Goal: Transaction & Acquisition: Purchase product/service

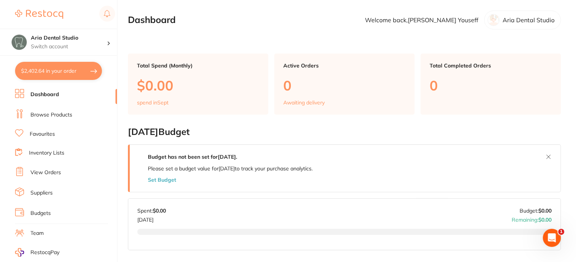
click at [52, 191] on link "Suppliers" at bounding box center [41, 193] width 22 height 8
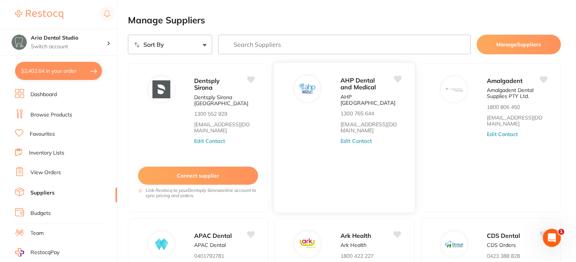
click at [327, 152] on div "AHP Dental and Medical AHP Australia 1300 765 644 orders@ahpdentalmedical.com.a…" at bounding box center [345, 137] width 142 height 150
click at [527, 43] on button "Manage Suppliers" at bounding box center [519, 45] width 84 height 20
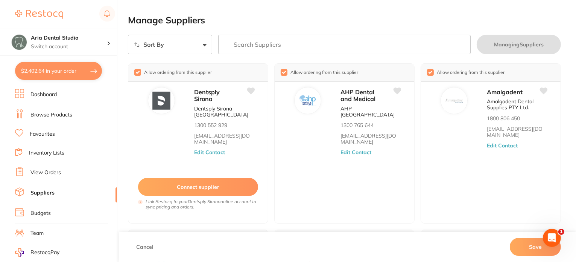
click at [248, 48] on input "search" at bounding box center [344, 45] width 253 height 20
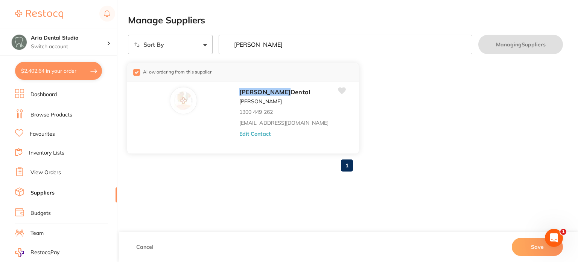
type input "adam"
click at [174, 96] on img at bounding box center [183, 100] width 18 height 18
drag, startPoint x: 272, startPoint y: 46, endPoint x: 205, endPoint y: 59, distance: 69.1
click at [205, 59] on section "Sort By A-Z Z-A adam Managing Suppliers Allow ordering from this supplier Adam …" at bounding box center [345, 106] width 435 height 143
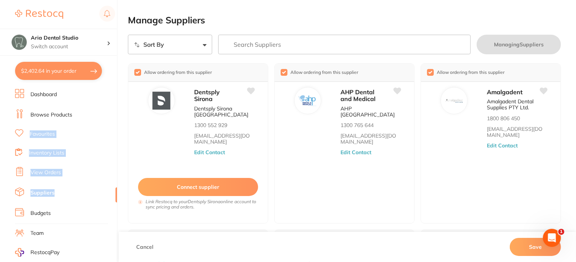
drag, startPoint x: 113, startPoint y: 194, endPoint x: 109, endPoint y: 120, distance: 73.5
click at [109, 120] on ul "Dashboard Browse Products Favourites Inventory Lists View Orders Suppliers Budg…" at bounding box center [66, 219] width 102 height 260
click at [179, 193] on button "Connect supplier" at bounding box center [197, 187] width 121 height 18
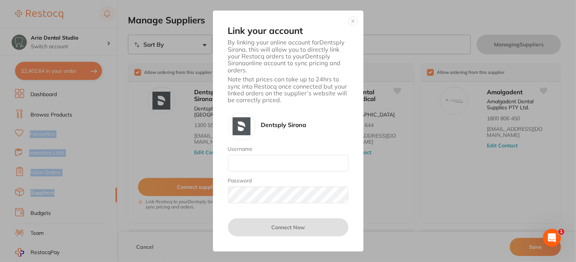
click at [351, 21] on button "button" at bounding box center [353, 21] width 9 height 9
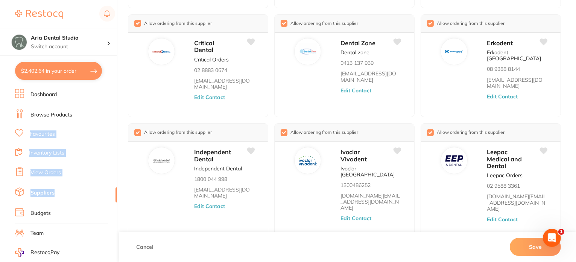
scroll to position [333, 0]
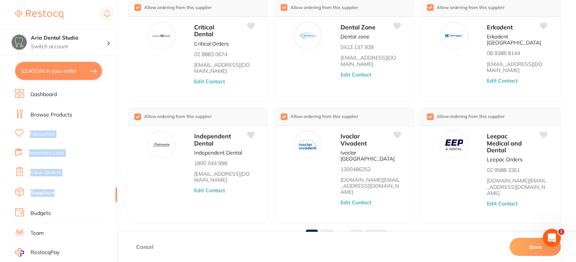
click at [331, 228] on link "2" at bounding box center [327, 235] width 12 height 15
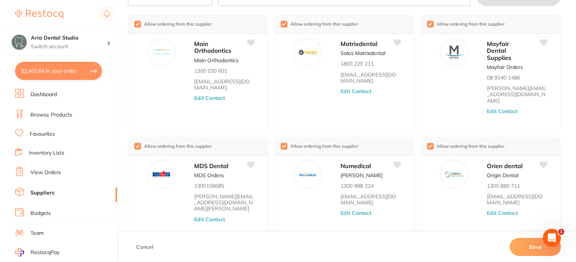
scroll to position [0, 0]
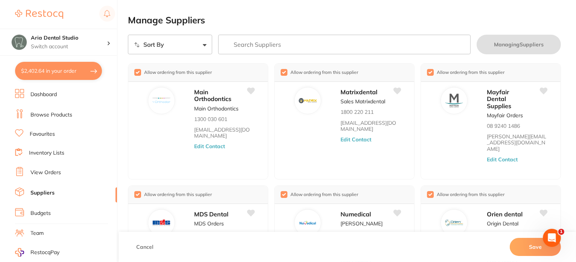
click at [41, 94] on link "Dashboard" at bounding box center [43, 95] width 26 height 8
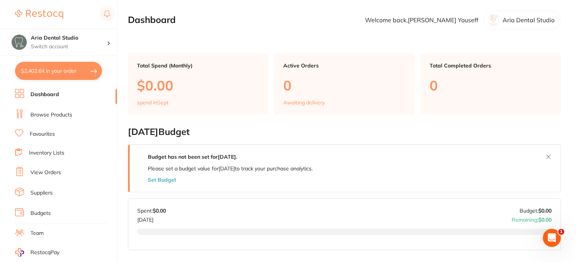
click at [51, 68] on button "$2,402.64 in your order" at bounding box center [58, 71] width 87 height 18
checkbox input "true"
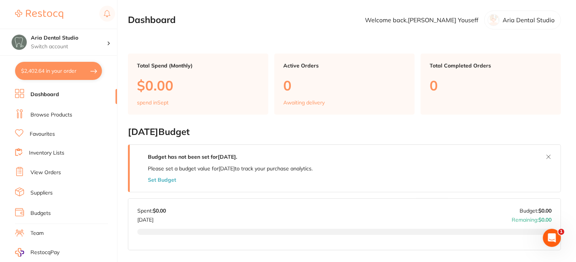
checkbox input "true"
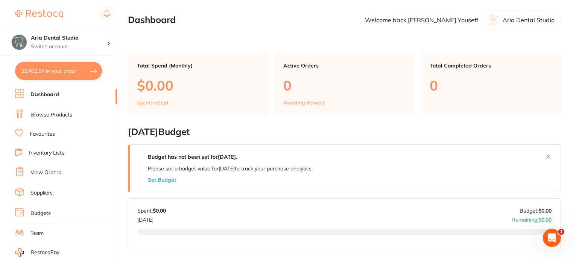
checkbox input "true"
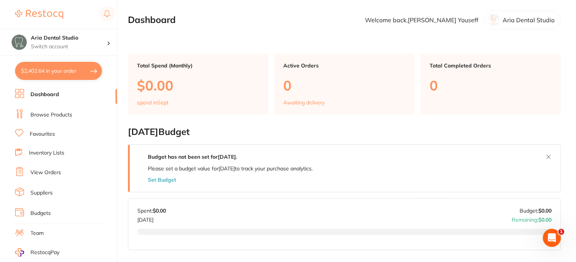
checkbox input "true"
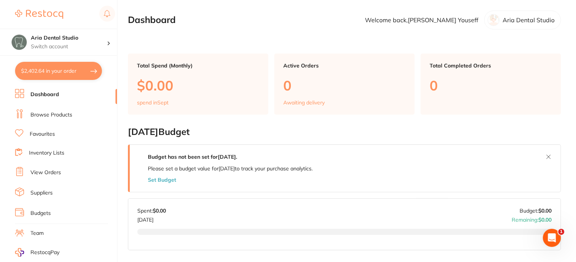
checkbox input "true"
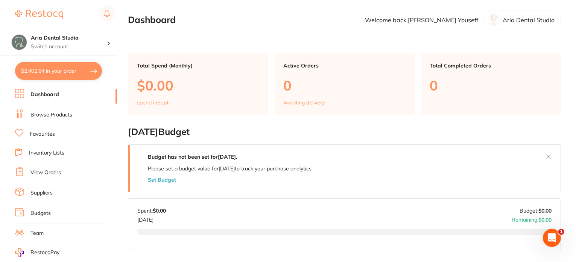
checkbox input "true"
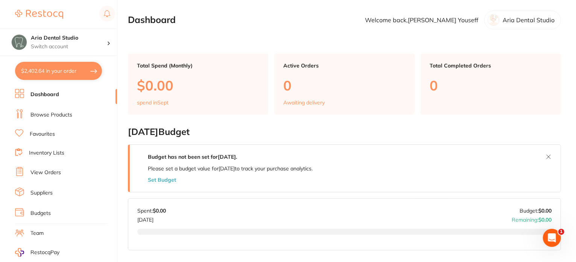
checkbox input "true"
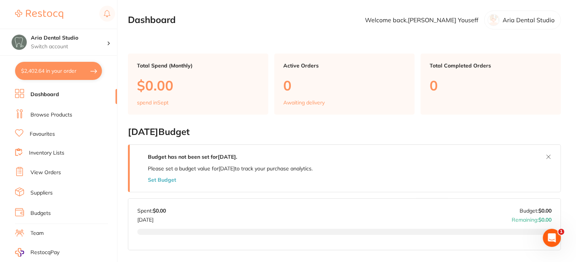
checkbox input "true"
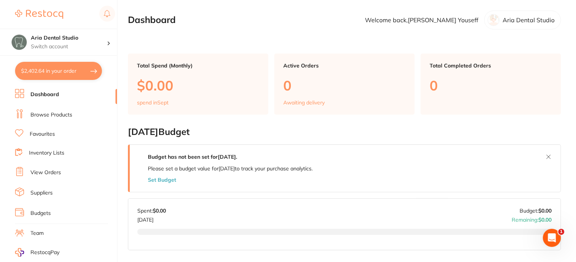
checkbox input "true"
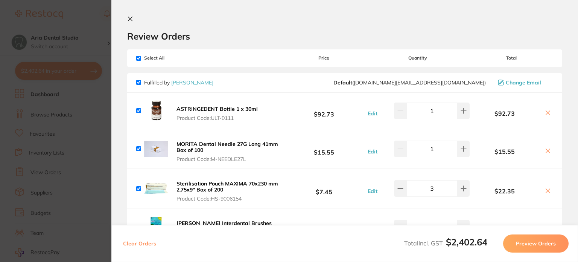
click at [131, 20] on icon at bounding box center [130, 19] width 4 height 4
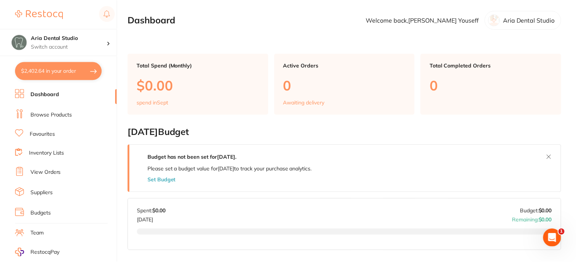
scroll to position [1, 0]
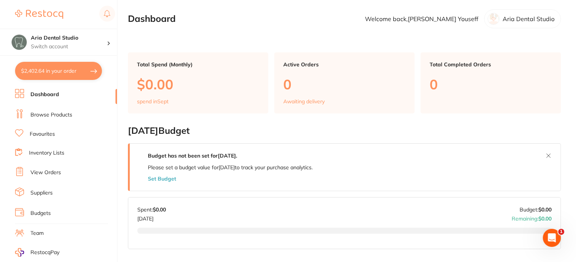
click at [53, 112] on link "Browse Products" at bounding box center [51, 115] width 42 height 8
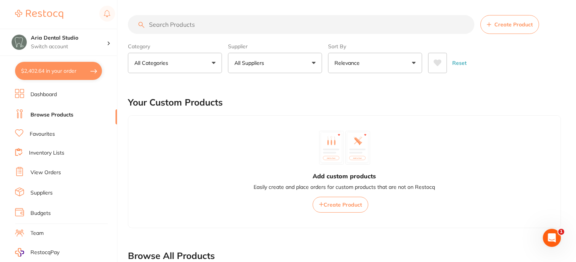
click at [180, 23] on input "search" at bounding box center [301, 24] width 347 height 19
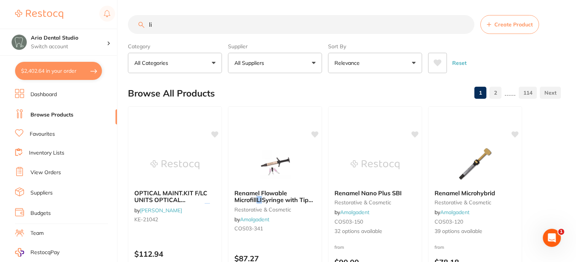
click at [182, 23] on input "li" at bounding box center [301, 24] width 347 height 19
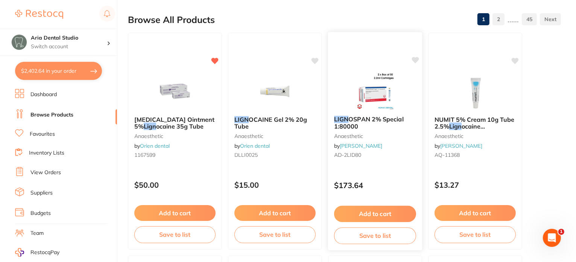
scroll to position [75, 0]
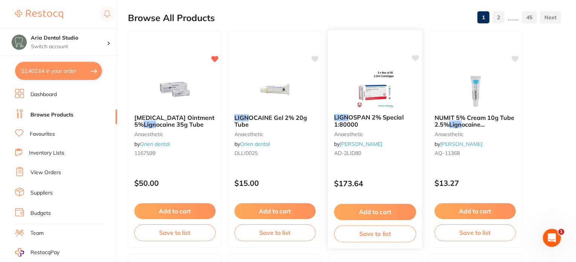
type input "lign"
click at [360, 213] on button "Add to cart" at bounding box center [375, 212] width 82 height 16
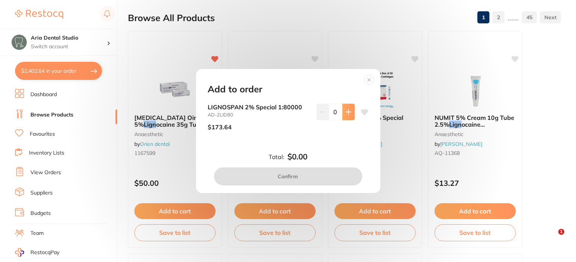
click at [347, 111] on icon at bounding box center [349, 112] width 6 height 6
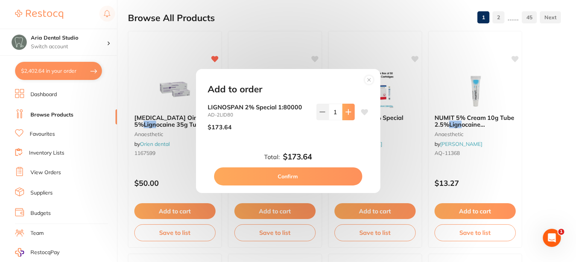
click at [352, 111] on button at bounding box center [348, 112] width 12 height 17
type input "2"
click at [303, 170] on button "Confirm" at bounding box center [288, 176] width 148 height 18
checkbox input "false"
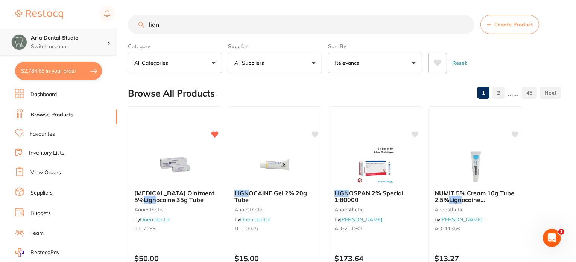
drag, startPoint x: 164, startPoint y: 26, endPoint x: 90, endPoint y: 36, distance: 75.1
click at [90, 36] on div "$2,784.65 Aria Dental Studio Switch account Aria Dental Studio $2,784.65 in you…" at bounding box center [288, 131] width 576 height 262
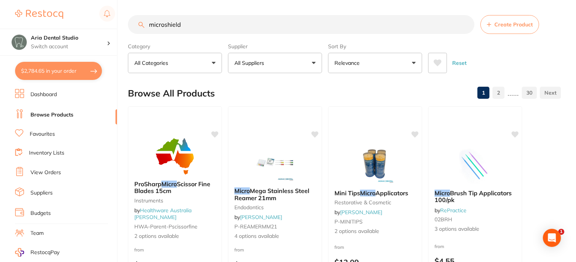
type input "microshield"
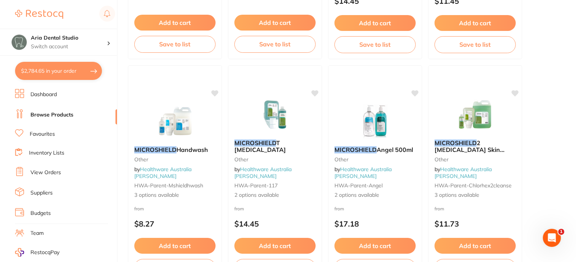
drag, startPoint x: 382, startPoint y: 128, endPoint x: 360, endPoint y: 130, distance: 22.4
click at [382, 128] on img at bounding box center [375, 121] width 49 height 38
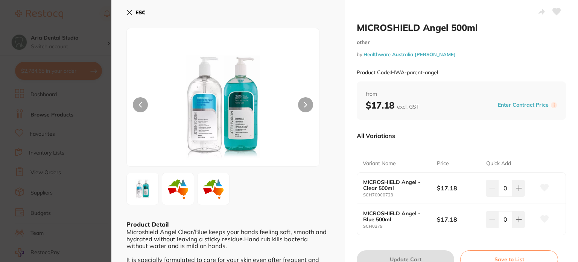
click at [250, 128] on img at bounding box center [223, 106] width 116 height 119
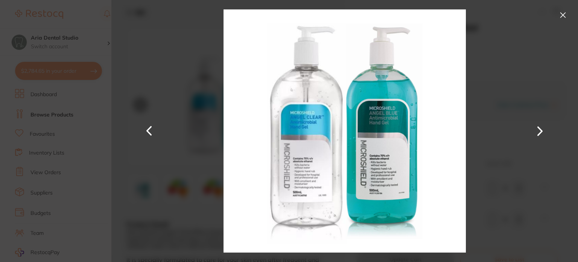
click at [554, 1] on div at bounding box center [344, 131] width 467 height 262
click at [560, 12] on button at bounding box center [563, 15] width 12 height 12
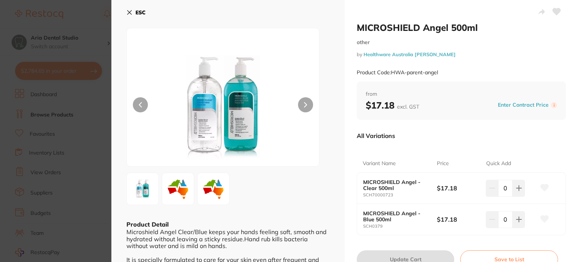
click at [131, 9] on button "ESC" at bounding box center [135, 12] width 19 height 13
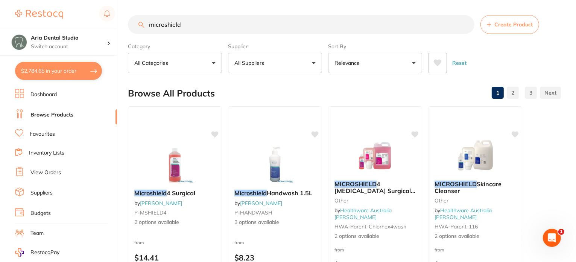
click at [84, 70] on button "$2,784.65 in your order" at bounding box center [58, 71] width 87 height 18
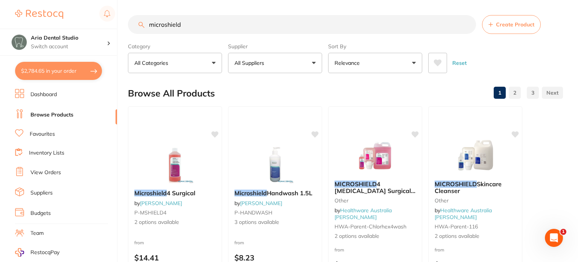
checkbox input "true"
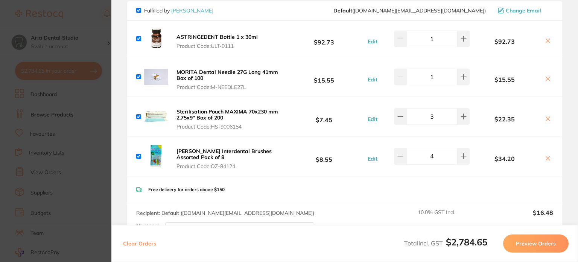
scroll to position [75, 0]
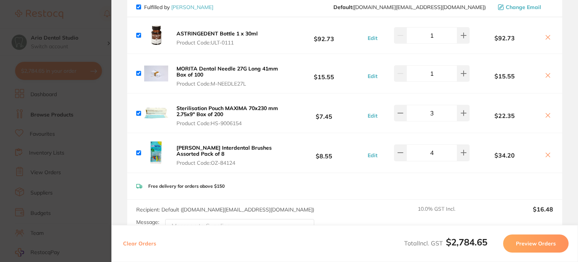
click at [140, 152] on input "checkbox" at bounding box center [138, 152] width 5 height 5
checkbox input "false"
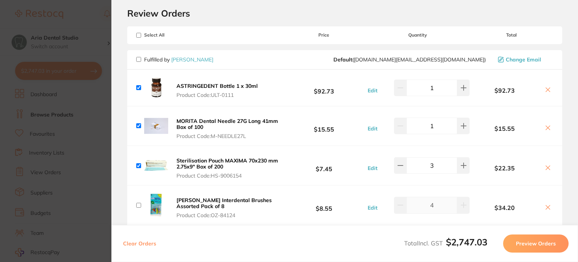
scroll to position [0, 0]
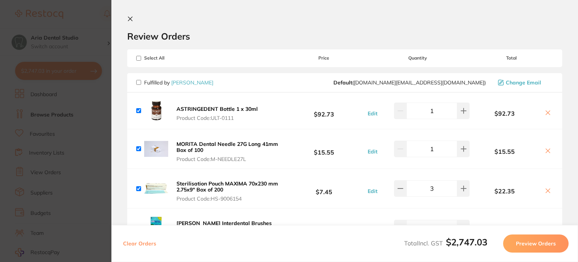
click at [140, 110] on input "checkbox" at bounding box center [138, 110] width 5 height 5
checkbox input "false"
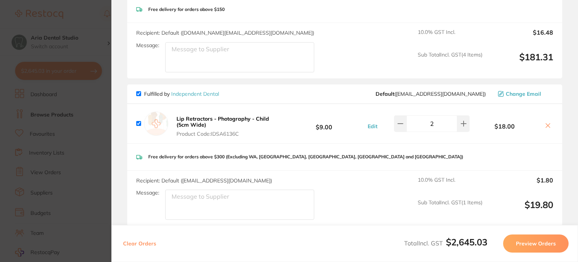
scroll to position [301, 0]
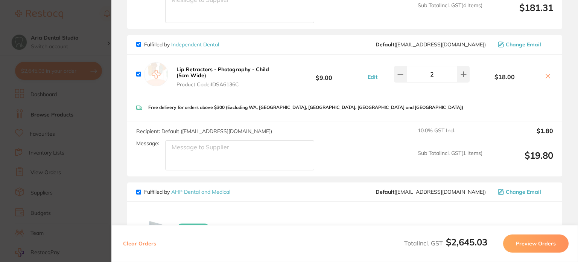
click at [139, 73] on input "checkbox" at bounding box center [138, 74] width 5 height 5
checkbox input "false"
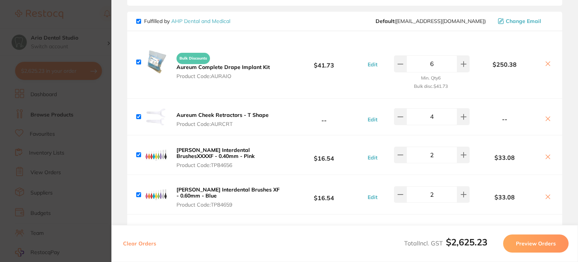
scroll to position [489, 0]
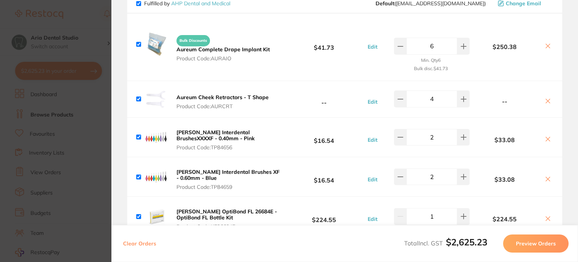
click at [141, 95] on div "Aureum Cheek Retractors - T Shape Product Code: AURCRT" at bounding box center [203, 99] width 135 height 24
click at [140, 96] on input "checkbox" at bounding box center [138, 98] width 5 height 5
checkbox input "false"
click at [136, 136] on input "checkbox" at bounding box center [138, 136] width 5 height 5
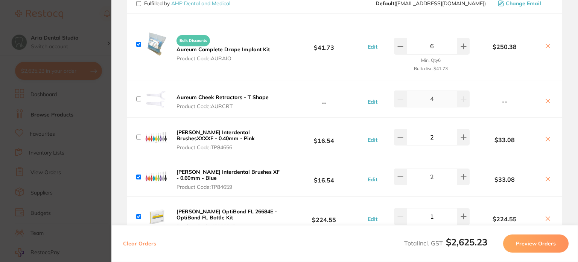
checkbox input "false"
click at [140, 176] on input "checkbox" at bounding box center [138, 176] width 5 height 5
checkbox input "false"
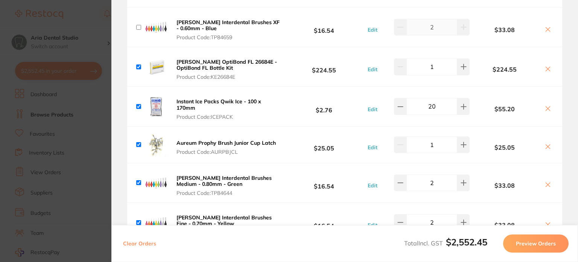
scroll to position [640, 0]
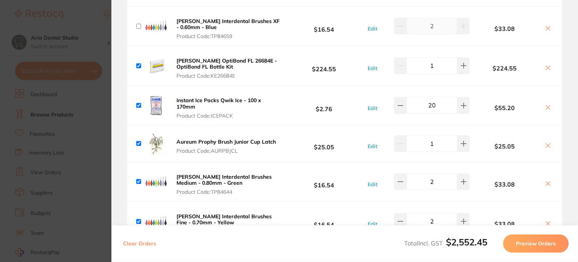
click at [140, 179] on input "checkbox" at bounding box center [138, 181] width 5 height 5
checkbox input "false"
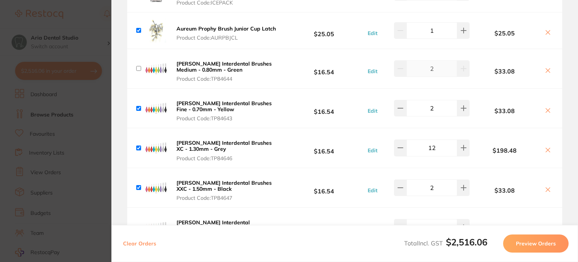
click at [137, 102] on div "TePe Interdental Brushes Fine - 0.70mm - Yellow Product Code: TP84643" at bounding box center [209, 107] width 146 height 27
drag, startPoint x: 139, startPoint y: 104, endPoint x: 139, endPoint y: 122, distance: 17.7
click at [140, 106] on input "checkbox" at bounding box center [138, 108] width 5 height 5
checkbox input "false"
click at [142, 146] on div "TePe Interdental Brushes XC - 1.30mm - Grey Product Code: TP84646" at bounding box center [209, 147] width 146 height 27
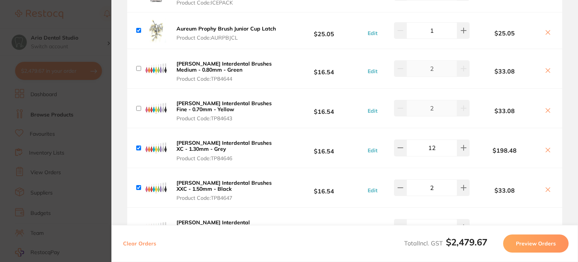
scroll to position [828, 0]
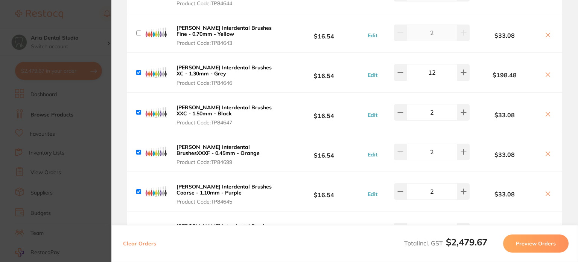
click at [138, 70] on input "checkbox" at bounding box center [138, 72] width 5 height 5
checkbox input "false"
click at [140, 111] on input "checkbox" at bounding box center [138, 112] width 5 height 5
checkbox input "false"
click at [138, 149] on input "checkbox" at bounding box center [138, 151] width 5 height 5
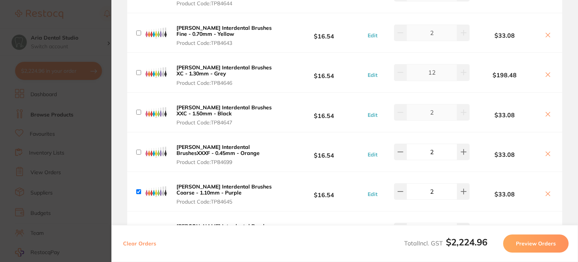
checkbox input "false"
click at [140, 189] on input "checkbox" at bounding box center [138, 191] width 5 height 5
checkbox input "false"
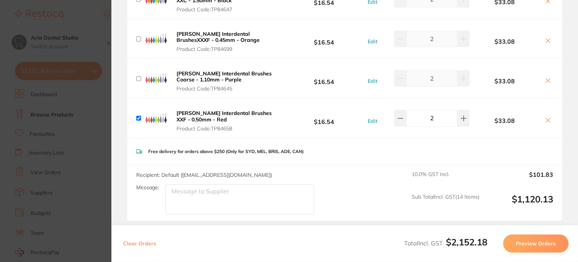
click at [137, 116] on input "checkbox" at bounding box center [138, 118] width 5 height 5
checkbox input "false"
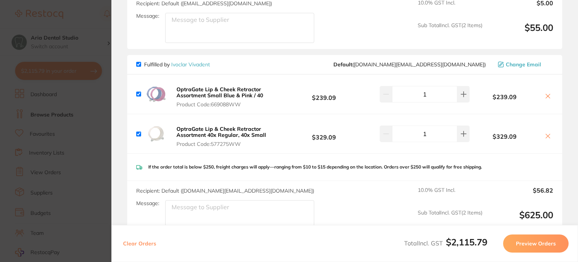
scroll to position [1618, 0]
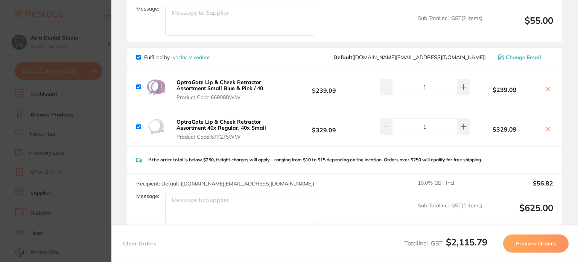
click at [137, 84] on input "checkbox" at bounding box center [138, 86] width 5 height 5
checkbox input "false"
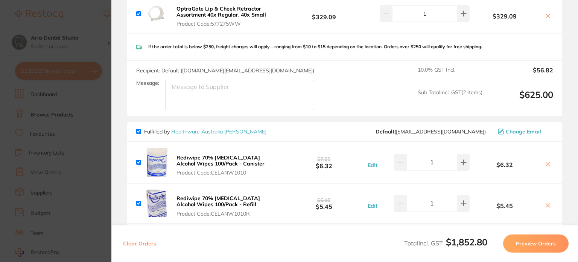
scroll to position [1656, 0]
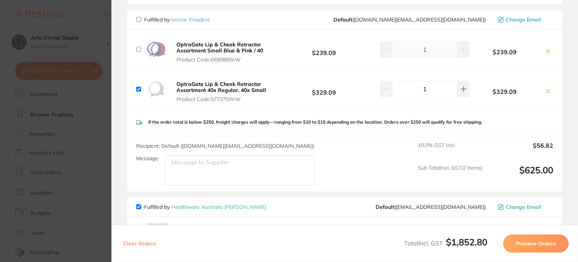
click at [547, 48] on icon at bounding box center [548, 51] width 6 height 6
checkbox input "true"
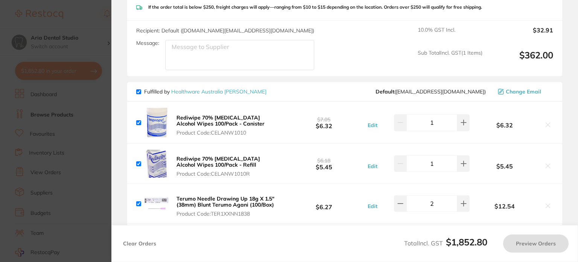
scroll to position [1769, 0]
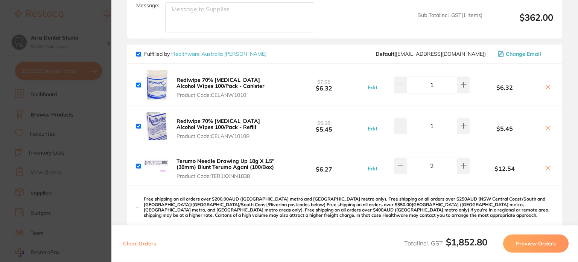
click at [134, 73] on div "Rediwipe 70% Isopropyl Alcohol Wipes 100/Pack - Canister Product Code: CELANW10…" at bounding box center [344, 84] width 435 height 41
click at [139, 82] on input "checkbox" at bounding box center [138, 84] width 5 height 5
checkbox input "false"
click at [137, 123] on input "checkbox" at bounding box center [138, 125] width 5 height 5
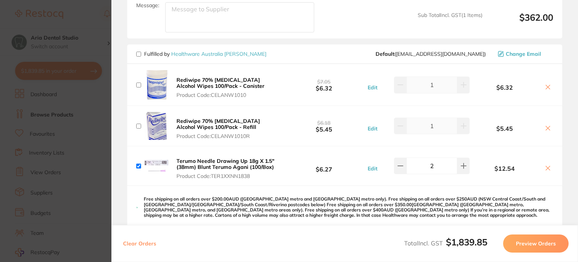
click at [139, 123] on input "checkbox" at bounding box center [138, 125] width 5 height 5
checkbox input "true"
click at [139, 82] on input "checkbox" at bounding box center [138, 84] width 5 height 5
checkbox input "true"
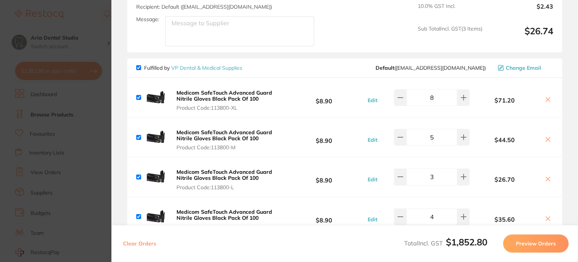
scroll to position [2032, 0]
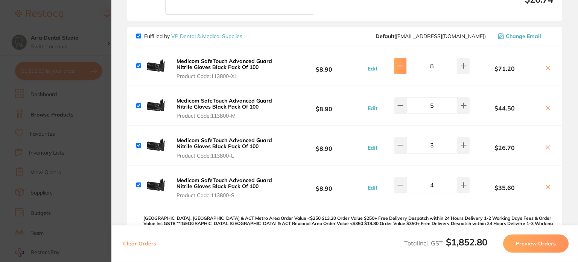
click at [394, 58] on button at bounding box center [400, 66] width 12 height 17
click at [395, 58] on button at bounding box center [400, 66] width 12 height 17
type input "4"
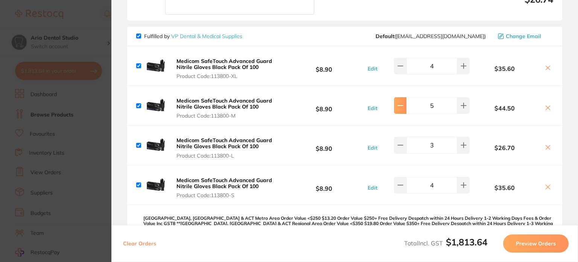
click at [394, 97] on button at bounding box center [400, 105] width 12 height 17
type input "4"
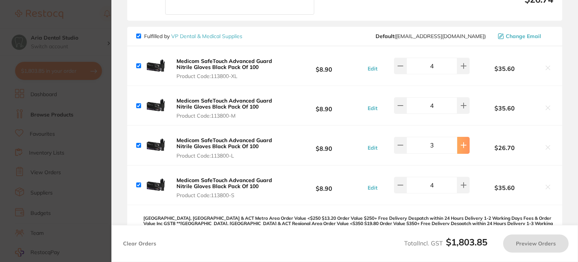
click at [463, 137] on button at bounding box center [463, 145] width 12 height 17
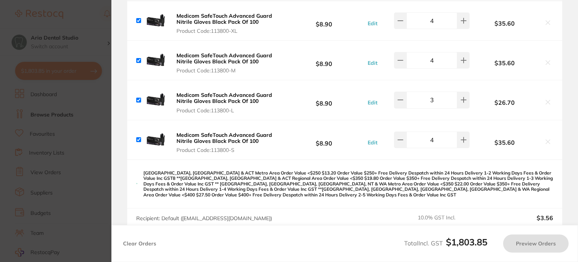
scroll to position [2108, 0]
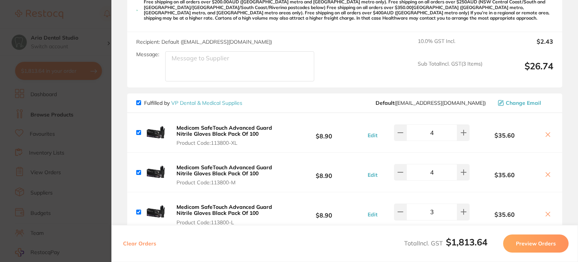
type input "4"
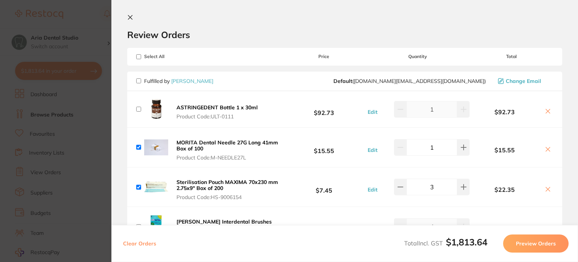
scroll to position [0, 0]
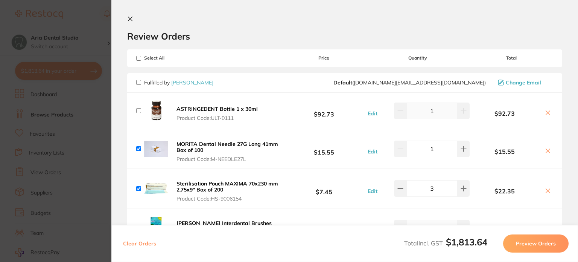
click at [129, 21] on icon at bounding box center [130, 19] width 6 height 6
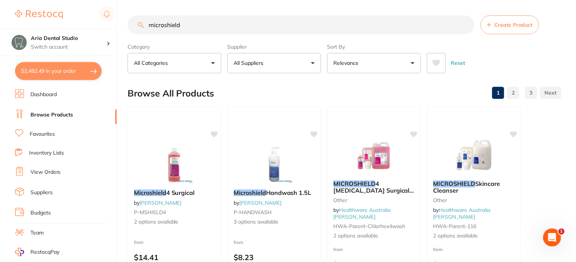
scroll to position [4, 0]
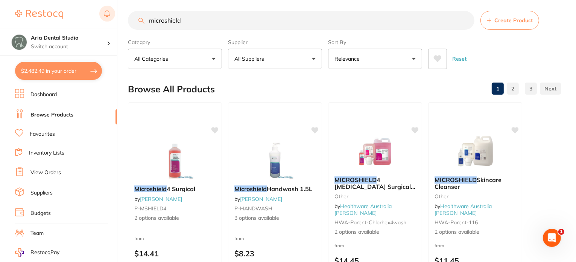
drag, startPoint x: 196, startPoint y: 19, endPoint x: 107, endPoint y: 21, distance: 88.8
click at [107, 21] on div "$2,482.49 Aria Dental Studio Switch account Aria Dental Studio $2,482.49 in you…" at bounding box center [288, 127] width 576 height 262
type input "monojet endodntic needles"
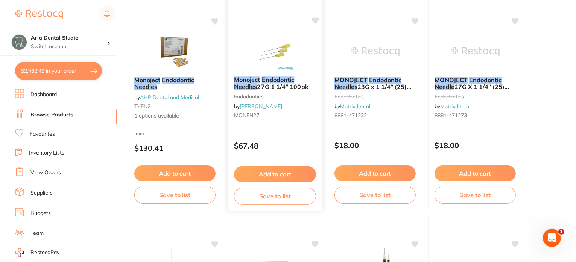
scroll to position [0, 0]
click at [376, 54] on img at bounding box center [374, 51] width 49 height 38
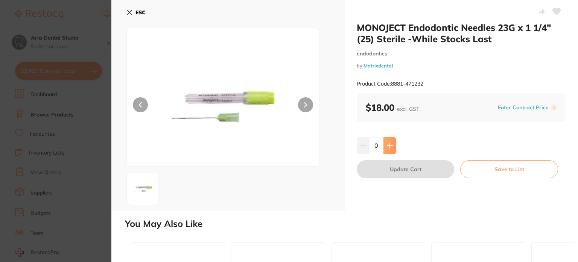
click at [390, 149] on button at bounding box center [390, 145] width 12 height 17
type input "1"
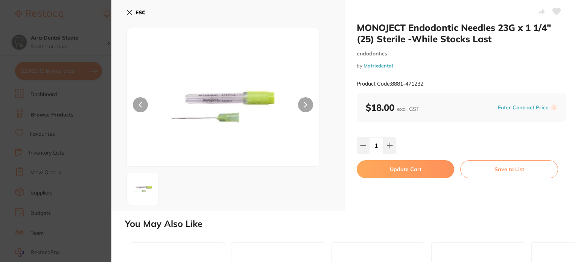
click at [401, 172] on button "Update Cart" at bounding box center [405, 169] width 97 height 18
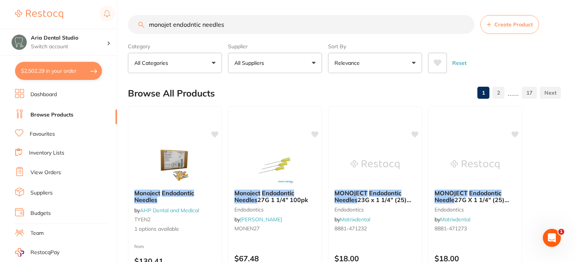
drag, startPoint x: 233, startPoint y: 23, endPoint x: 125, endPoint y: 22, distance: 108.4
click at [125, 22] on div "$2,502.29 Aria Dental Studio Switch account Aria Dental Studio $2,502.29 in you…" at bounding box center [288, 131] width 576 height 262
type input "small drape kits"
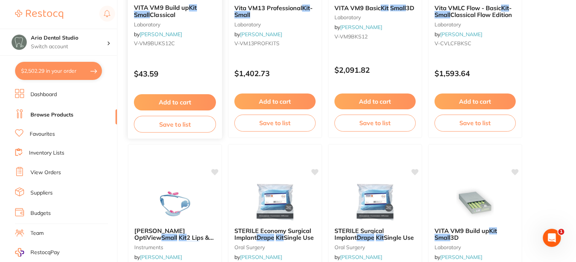
scroll to position [489, 0]
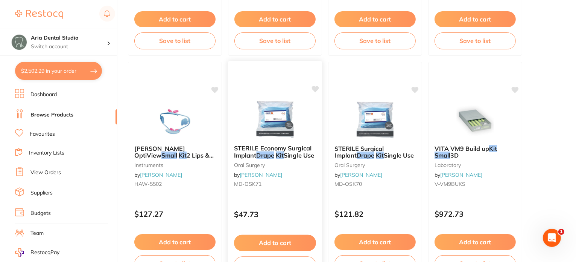
click at [283, 109] on img at bounding box center [274, 119] width 49 height 38
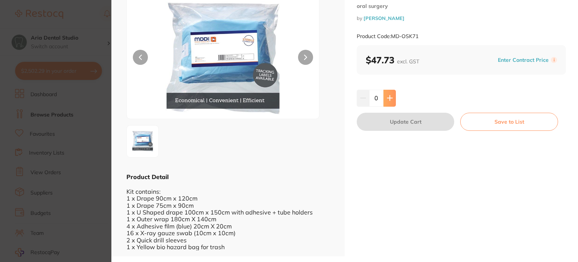
click at [390, 97] on icon at bounding box center [390, 98] width 6 height 6
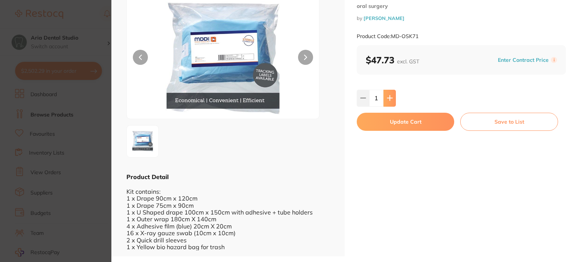
click at [390, 97] on icon at bounding box center [390, 98] width 6 height 6
type input "4"
click at [396, 120] on button "Update Cart" at bounding box center [405, 122] width 97 height 18
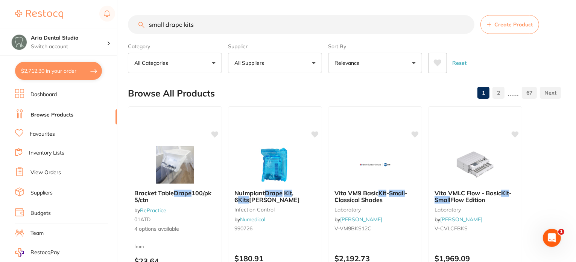
drag, startPoint x: 203, startPoint y: 26, endPoint x: 126, endPoint y: 32, distance: 77.4
click at [126, 32] on div "$2,712.30 Aria Dental Studio Switch account Aria Dental Studio $2,712.30 in you…" at bounding box center [288, 131] width 576 height 262
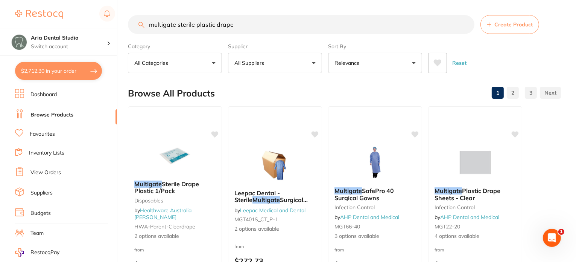
type input "multigate sterile plastic drape"
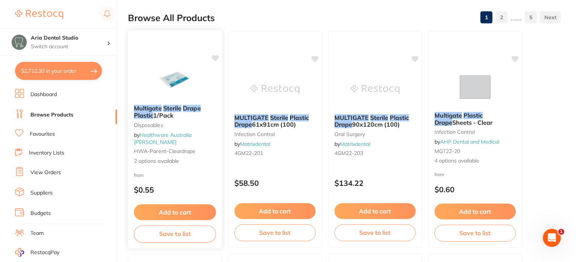
click at [179, 86] on img at bounding box center [174, 80] width 49 height 38
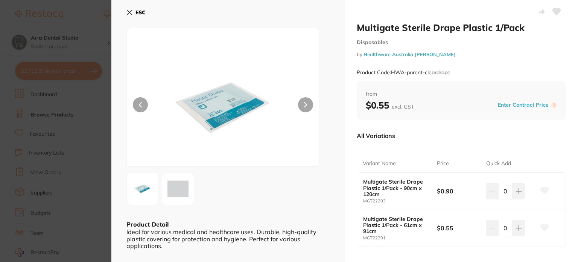
click at [304, 100] on button at bounding box center [305, 104] width 15 height 15
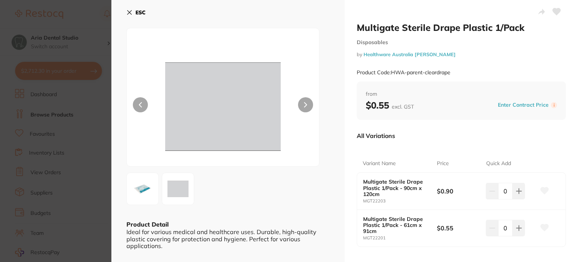
click at [306, 108] on button at bounding box center [305, 104] width 15 height 15
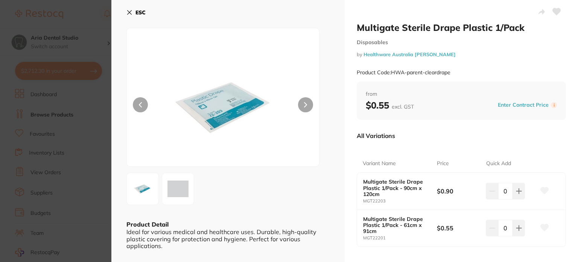
click at [135, 97] on div at bounding box center [222, 97] width 193 height 139
click at [516, 192] on icon at bounding box center [519, 191] width 6 height 6
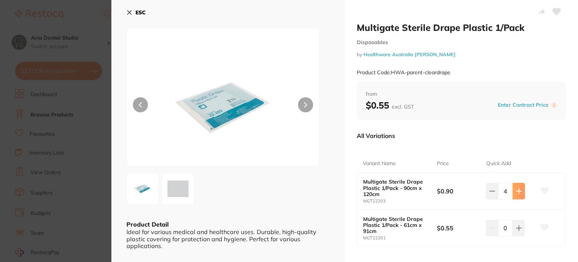
click at [516, 192] on icon at bounding box center [519, 191] width 6 height 6
click at [516, 191] on icon at bounding box center [518, 190] width 5 height 5
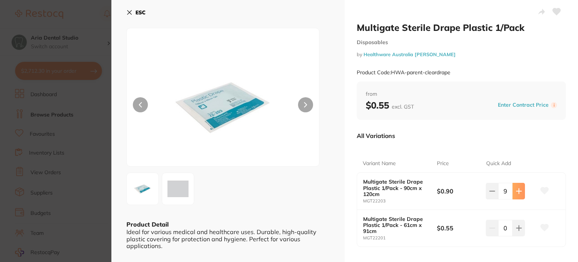
click at [516, 191] on icon at bounding box center [518, 190] width 5 height 5
click at [518, 189] on icon at bounding box center [518, 190] width 5 height 5
type input "12"
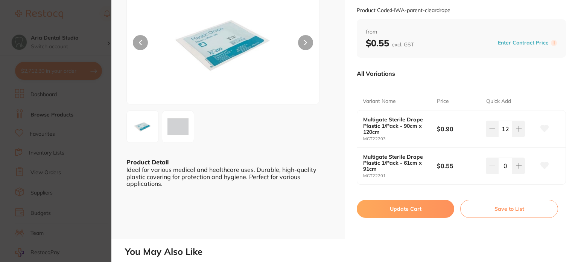
scroll to position [113, 0]
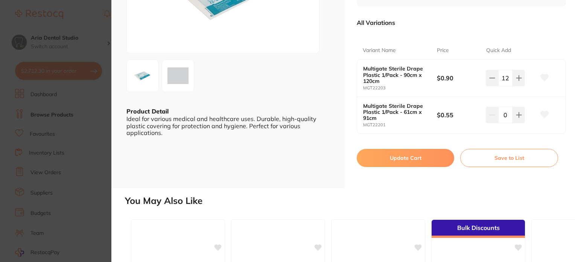
click at [417, 157] on button "Update Cart" at bounding box center [405, 158] width 97 height 18
checkbox input "false"
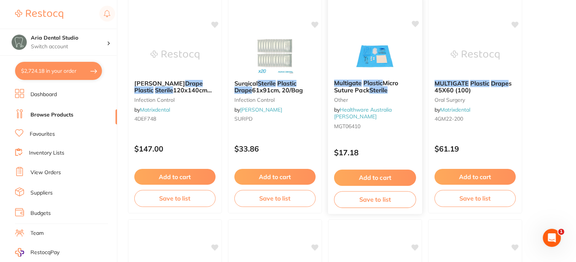
scroll to position [339, 0]
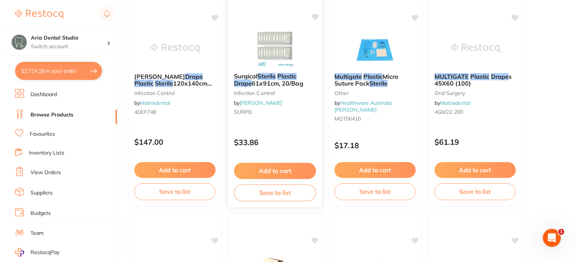
click at [286, 49] on img at bounding box center [274, 48] width 49 height 38
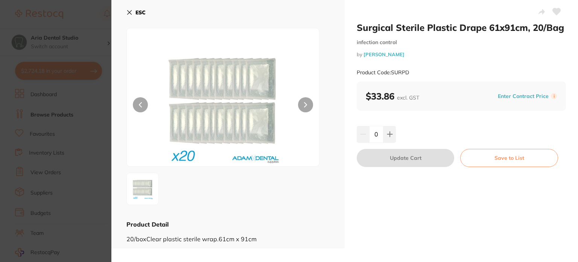
click at [308, 98] on button at bounding box center [305, 104] width 15 height 15
click at [128, 13] on icon at bounding box center [129, 12] width 6 height 6
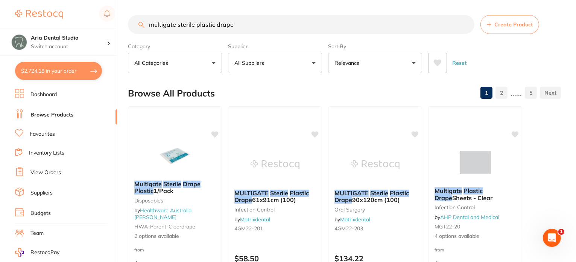
drag, startPoint x: 260, startPoint y: 26, endPoint x: 97, endPoint y: 5, distance: 164.7
click at [97, 5] on div "$2,724.18 Aria Dental Studio Switch account Aria Dental Studio $2,724.18 in you…" at bounding box center [288, 131] width 576 height 262
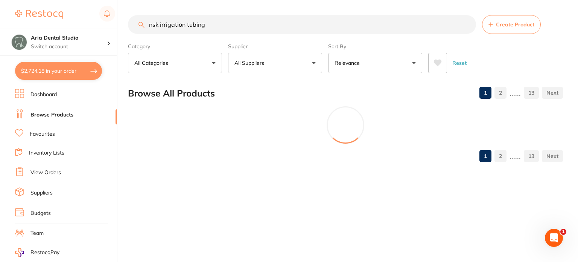
type input "nsk irrigation tubing"
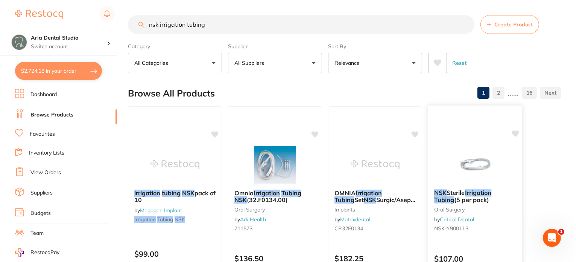
scroll to position [38, 0]
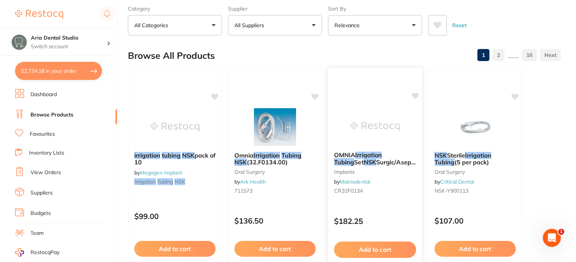
click at [376, 122] on img at bounding box center [374, 126] width 49 height 38
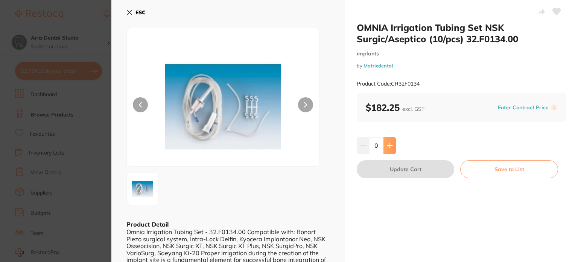
click at [388, 141] on button at bounding box center [390, 145] width 12 height 17
type input "1"
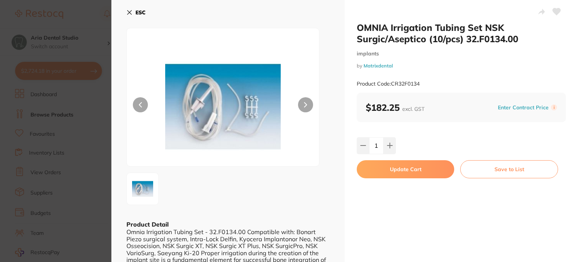
click at [302, 103] on button at bounding box center [305, 104] width 15 height 15
click at [410, 167] on button "Update Cart" at bounding box center [405, 169] width 97 height 18
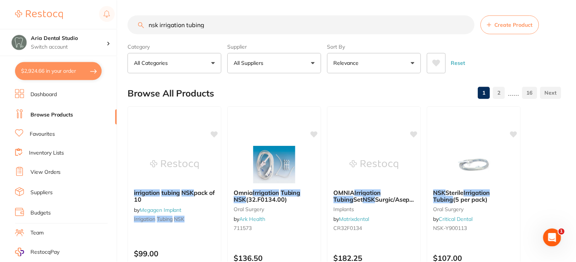
scroll to position [38, 0]
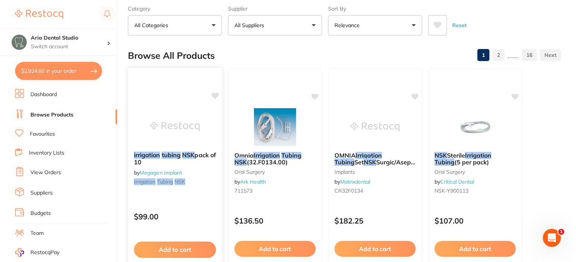
click at [190, 126] on img at bounding box center [174, 126] width 49 height 38
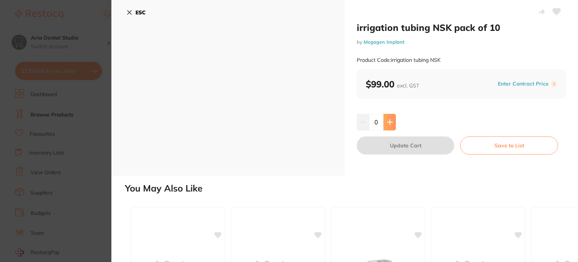
click at [391, 122] on icon at bounding box center [390, 122] width 6 height 6
type input "1"
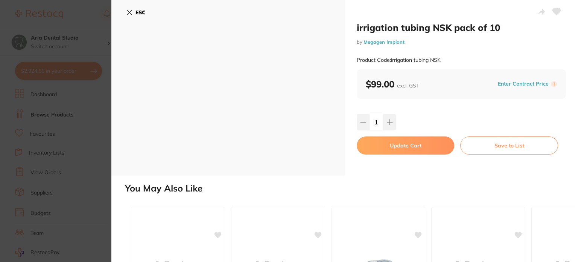
click at [424, 146] on button "Update Cart" at bounding box center [405, 145] width 97 height 18
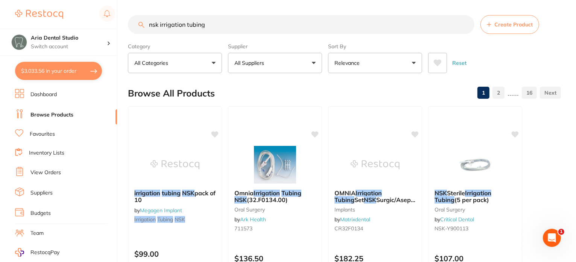
drag, startPoint x: 224, startPoint y: 24, endPoint x: 141, endPoint y: 25, distance: 83.6
click at [141, 25] on div "nsk irrigation tubing Create Product" at bounding box center [344, 24] width 433 height 19
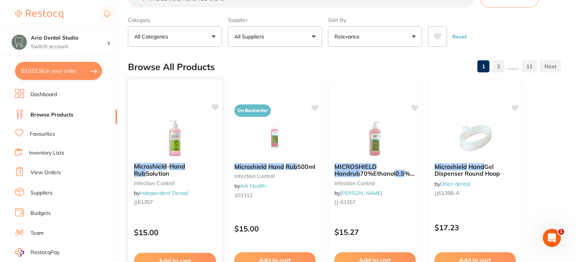
scroll to position [38, 0]
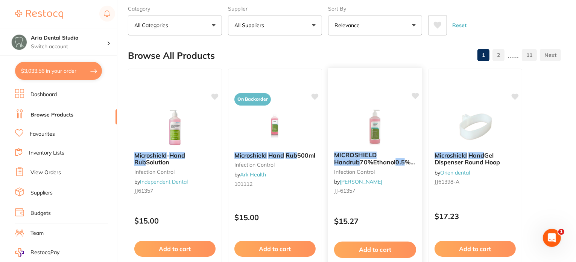
type input "microshield hand rub 0.5%"
click at [379, 137] on img at bounding box center [374, 126] width 49 height 38
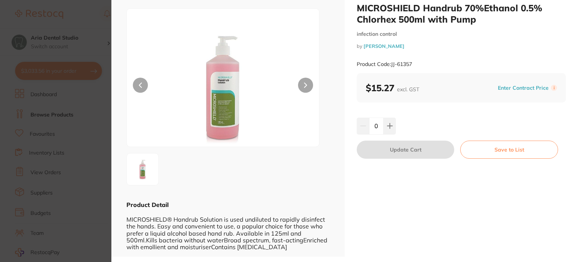
click at [304, 82] on button at bounding box center [305, 85] width 15 height 15
click at [390, 125] on icon at bounding box center [389, 125] width 5 height 5
type input "1"
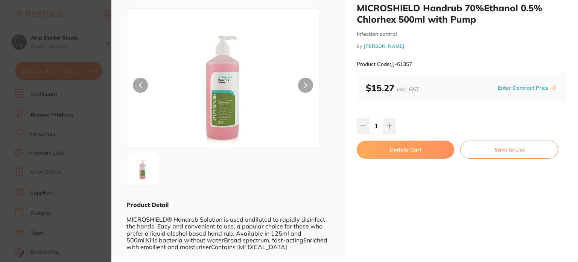
click at [409, 150] on button "Update Cart" at bounding box center [405, 149] width 97 height 18
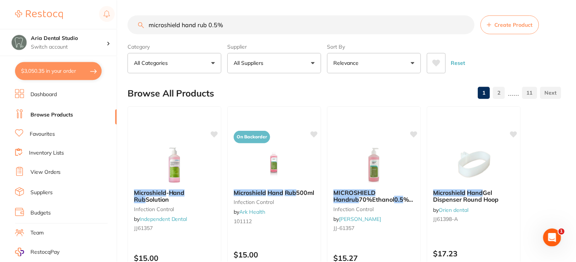
scroll to position [38, 0]
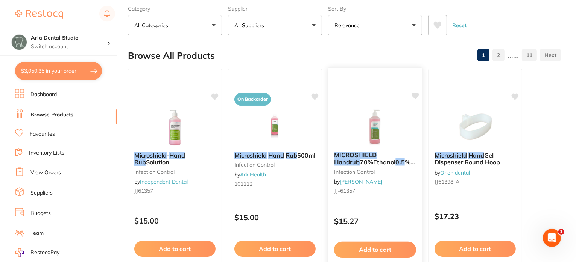
click at [375, 137] on img at bounding box center [374, 126] width 49 height 38
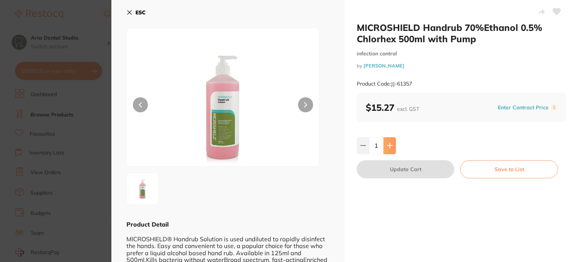
click at [387, 145] on icon at bounding box center [389, 145] width 5 height 5
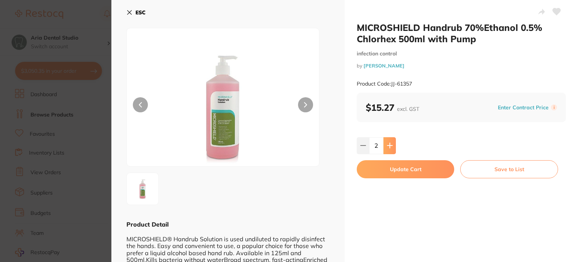
click at [387, 145] on icon at bounding box center [389, 145] width 5 height 5
type input "3"
click at [394, 168] on button "Update Cart" at bounding box center [405, 169] width 97 height 18
type input "3"
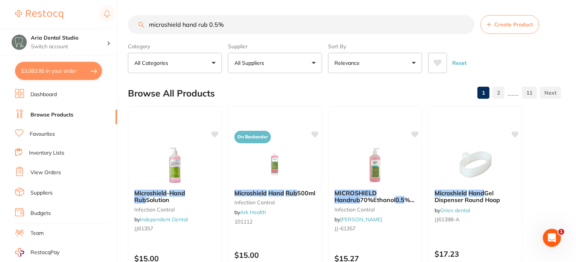
click at [75, 71] on button "$3,083.95 in your order" at bounding box center [58, 71] width 87 height 18
checkbox input "true"
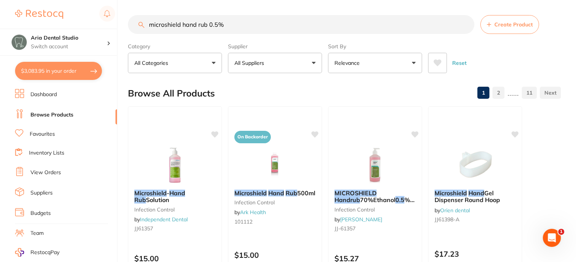
checkbox input "true"
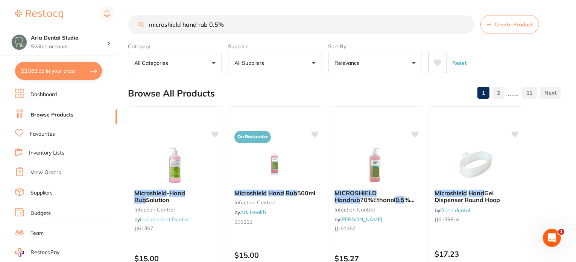
checkbox input "true"
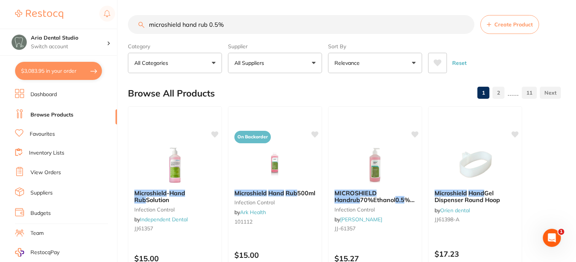
checkbox input "true"
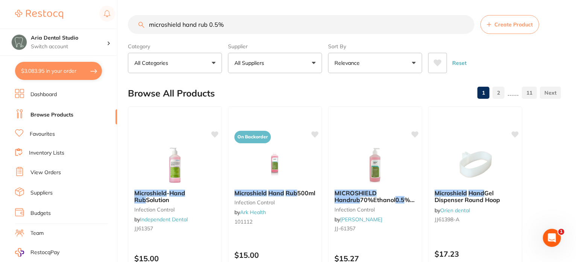
checkbox input "true"
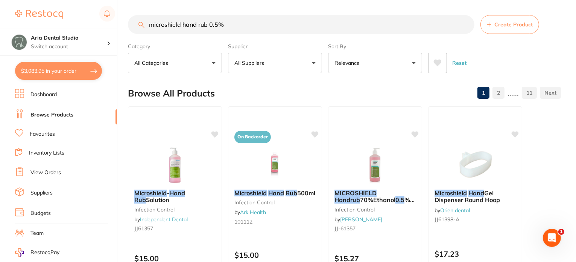
checkbox input "true"
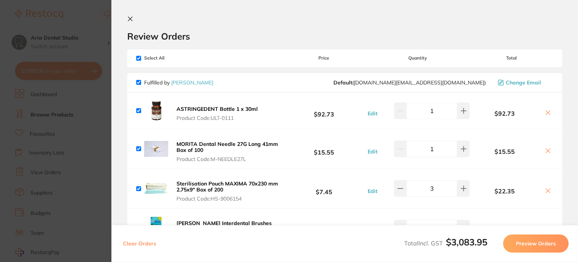
drag, startPoint x: 140, startPoint y: 56, endPoint x: 151, endPoint y: 65, distance: 14.7
click at [140, 56] on input "checkbox" at bounding box center [138, 58] width 5 height 5
checkbox input "false"
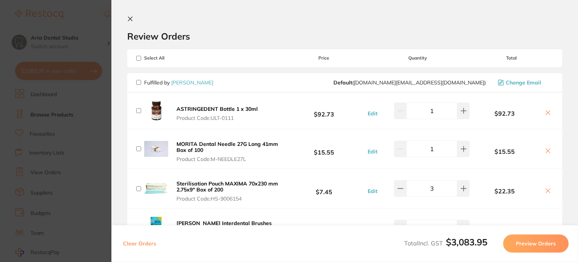
checkbox input "false"
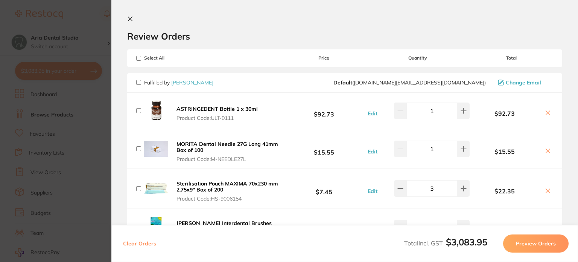
checkbox input "false"
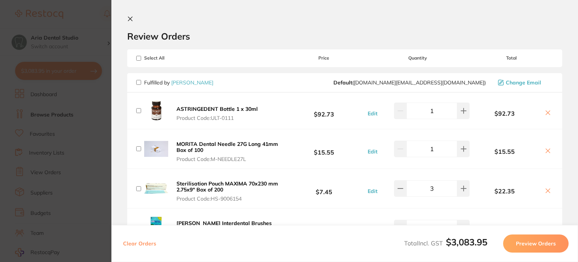
checkbox input "false"
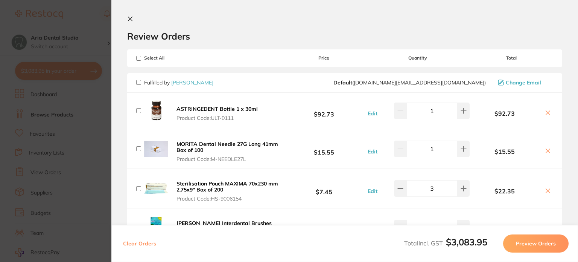
checkbox input "false"
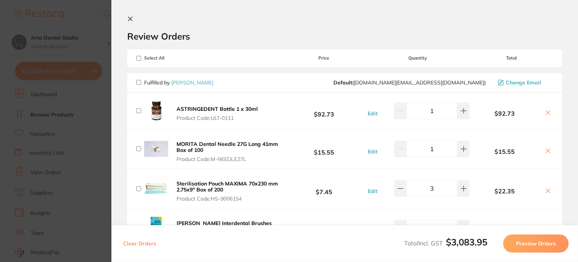
checkbox input "false"
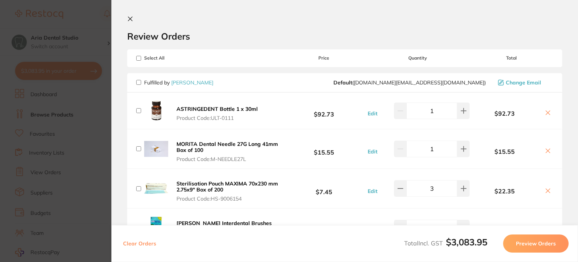
checkbox input "false"
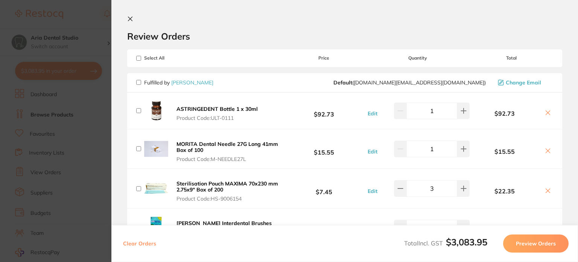
checkbox input "false"
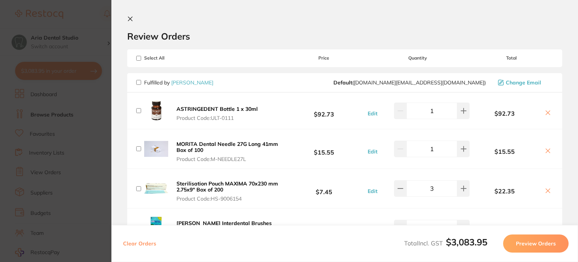
checkbox input "false"
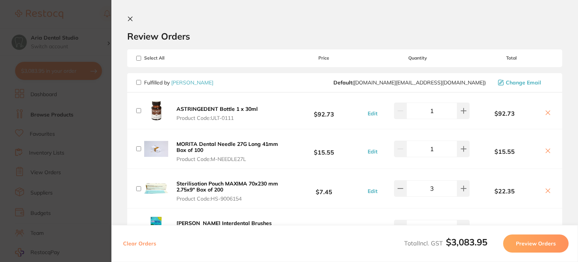
checkbox input "false"
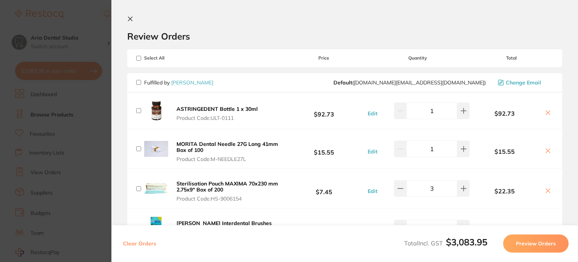
checkbox input "false"
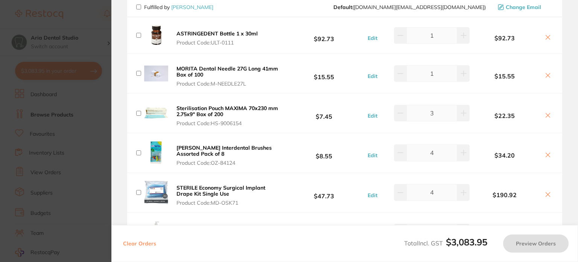
click at [139, 111] on input "checkbox" at bounding box center [138, 113] width 5 height 5
checkbox input "true"
click at [140, 192] on input "checkbox" at bounding box center [138, 192] width 5 height 5
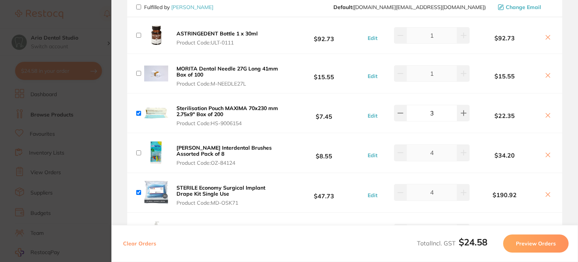
checkbox input "true"
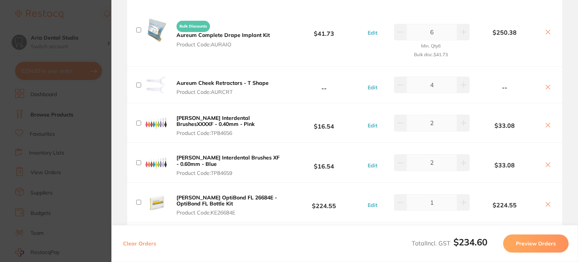
scroll to position [602, 0]
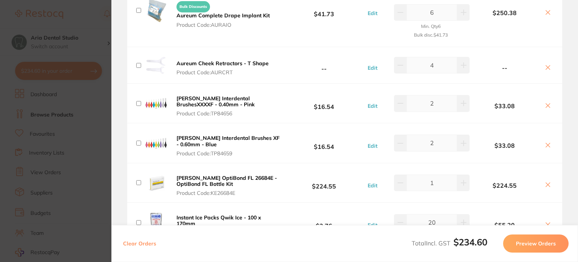
click at [140, 8] on input "checkbox" at bounding box center [138, 10] width 5 height 5
checkbox input "true"
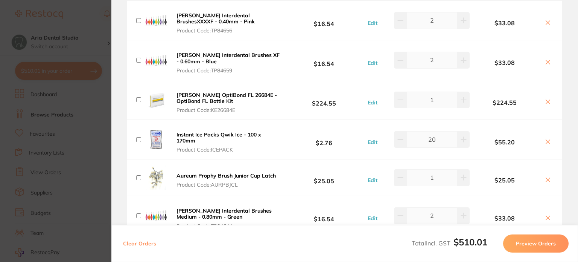
scroll to position [715, 0]
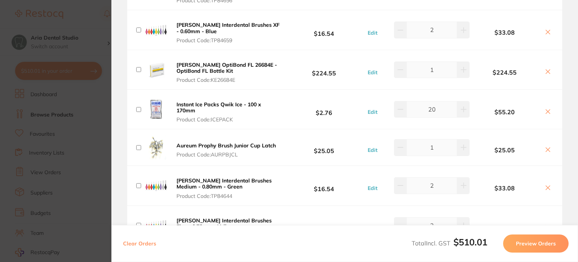
click at [139, 107] on input "checkbox" at bounding box center [138, 109] width 5 height 5
checkbox input "true"
click at [140, 146] on input "checkbox" at bounding box center [138, 147] width 5 height 5
checkbox input "true"
click at [137, 67] on input "checkbox" at bounding box center [138, 69] width 5 height 5
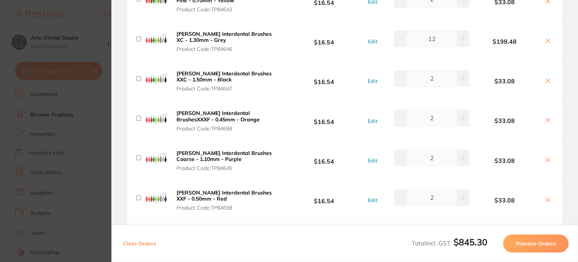
scroll to position [753, 0]
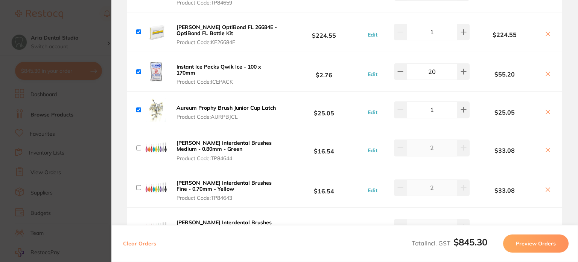
click at [139, 29] on input "checkbox" at bounding box center [138, 31] width 5 height 5
checkbox input "false"
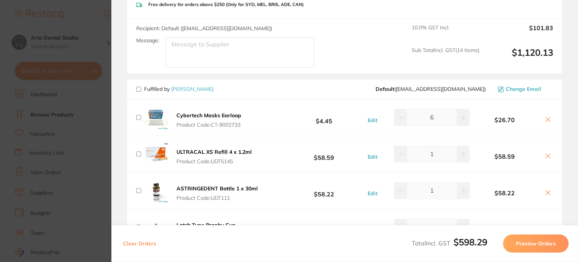
scroll to position [1242, 0]
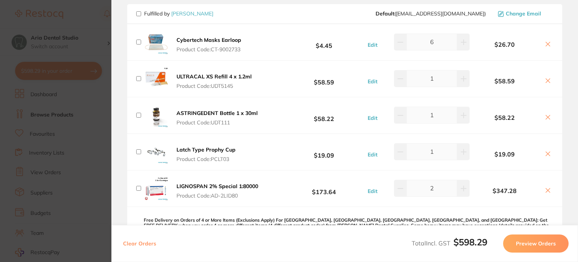
click at [140, 40] on input "checkbox" at bounding box center [138, 42] width 5 height 5
checkbox input "true"
click at [138, 77] on input "checkbox" at bounding box center [138, 78] width 5 height 5
checkbox input "true"
click at [137, 114] on input "checkbox" at bounding box center [138, 115] width 5 height 5
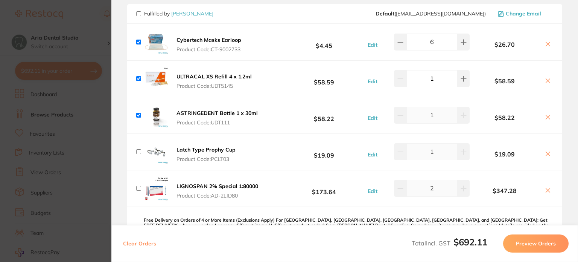
checkbox input "true"
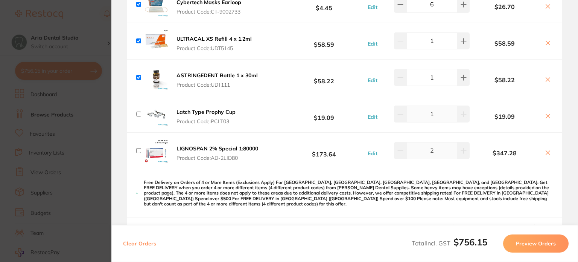
click at [137, 111] on input "checkbox" at bounding box center [138, 113] width 5 height 5
checkbox input "true"
click at [140, 148] on input "checkbox" at bounding box center [138, 150] width 5 height 5
checkbox input "true"
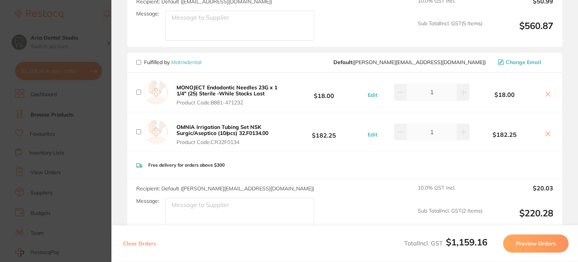
scroll to position [1543, 0]
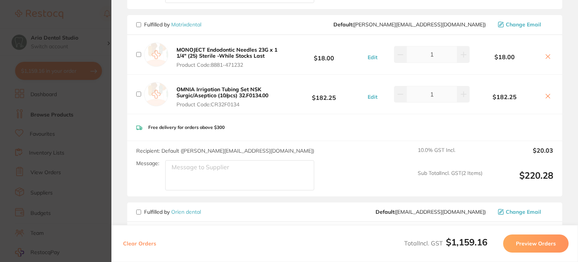
click at [136, 52] on input "checkbox" at bounding box center [138, 54] width 5 height 5
checkbox input "true"
click at [138, 91] on input "checkbox" at bounding box center [138, 93] width 5 height 5
checkbox input "true"
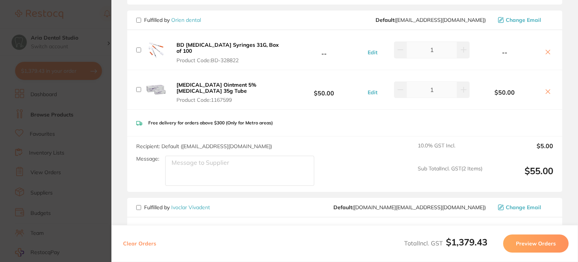
scroll to position [1731, 0]
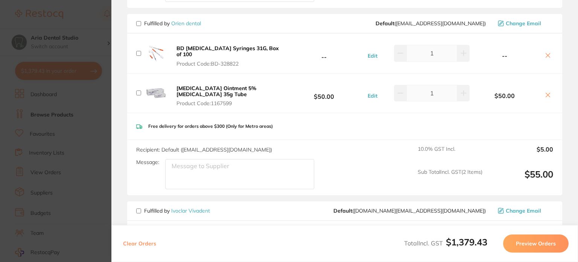
click at [138, 40] on div "BD [MEDICAL_DATA] Syringes 31G, Box of 100 Product Code: BD-328822" at bounding box center [209, 53] width 146 height 27
click at [139, 82] on div "[MEDICAL_DATA] Ointment 5% [MEDICAL_DATA] 35g Tube Product Code: 1167599" at bounding box center [209, 92] width 146 height 27
click at [137, 90] on input "checkbox" at bounding box center [138, 92] width 5 height 5
checkbox input "true"
click at [137, 51] on input "checkbox" at bounding box center [138, 53] width 5 height 5
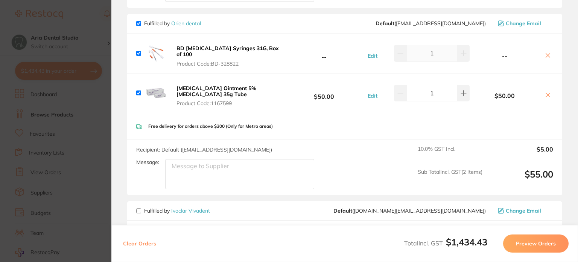
checkbox input "true"
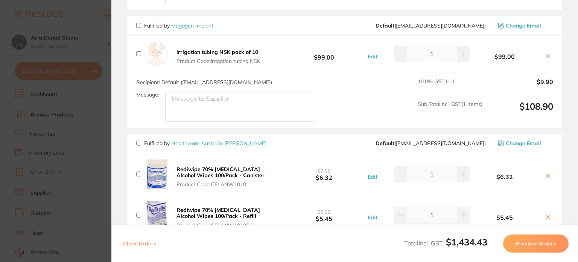
scroll to position [2070, 0]
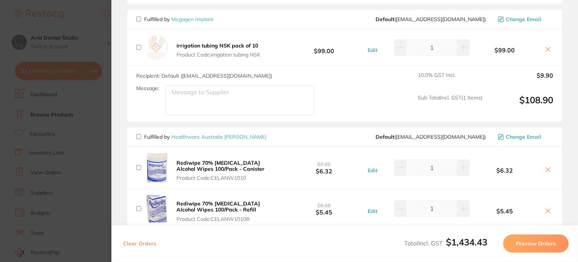
click at [139, 45] on input "checkbox" at bounding box center [138, 47] width 5 height 5
checkbox input "true"
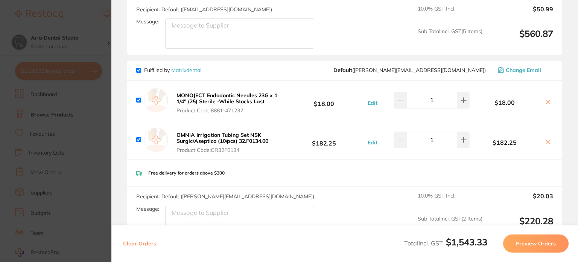
scroll to position [1543, 0]
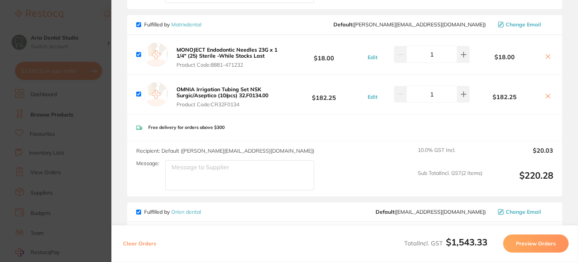
click at [137, 91] on input "checkbox" at bounding box center [138, 93] width 5 height 5
checkbox input "false"
click at [140, 52] on input "checkbox" at bounding box center [138, 54] width 5 height 5
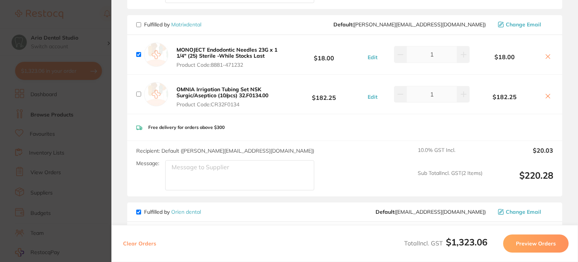
checkbox input "true"
click at [138, 91] on input "checkbox" at bounding box center [138, 93] width 5 height 5
checkbox input "true"
click at [138, 91] on input "checkbox" at bounding box center [138, 93] width 5 height 5
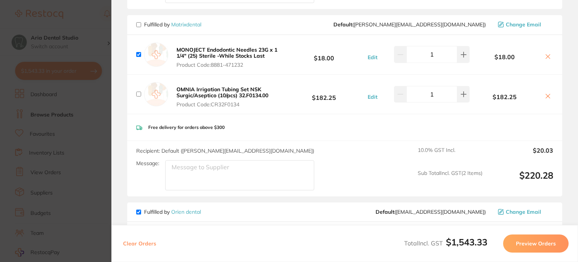
checkbox input "false"
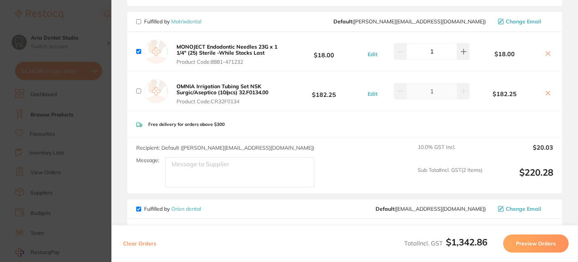
scroll to position [1581, 0]
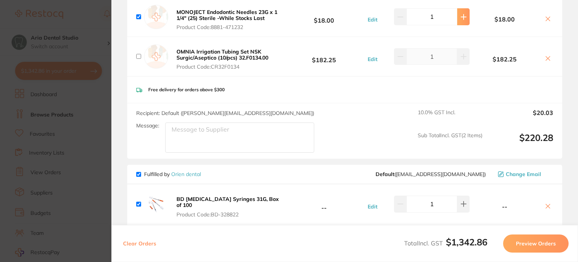
click at [462, 14] on icon at bounding box center [464, 17] width 6 height 6
type input "2"
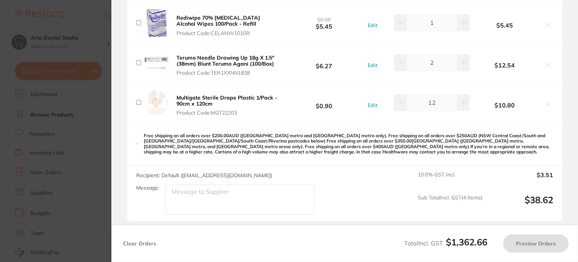
scroll to position [2258, 0]
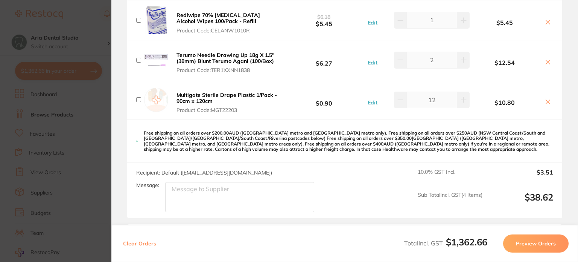
click at [135, 83] on div "Multigate Sterile Drape Plastic 1/Pack - 90cm x 120cm Product Code: MGT22203 $0…" at bounding box center [344, 99] width 435 height 39
click at [139, 58] on input "checkbox" at bounding box center [138, 60] width 5 height 5
checkbox input "true"
click at [139, 97] on input "checkbox" at bounding box center [138, 99] width 5 height 5
checkbox input "true"
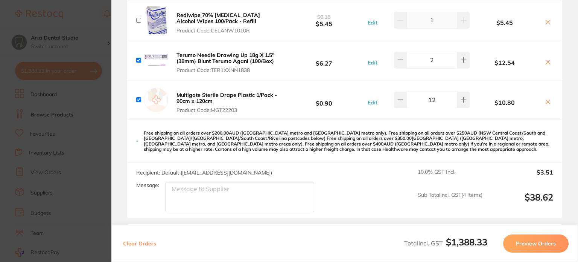
scroll to position [2145, 0]
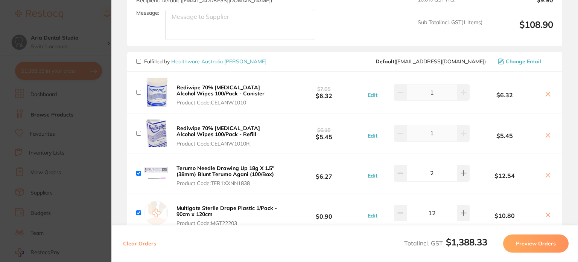
click at [139, 90] on input "checkbox" at bounding box center [138, 92] width 5 height 5
checkbox input "true"
click at [140, 131] on input "checkbox" at bounding box center [138, 133] width 5 height 5
checkbox input "true"
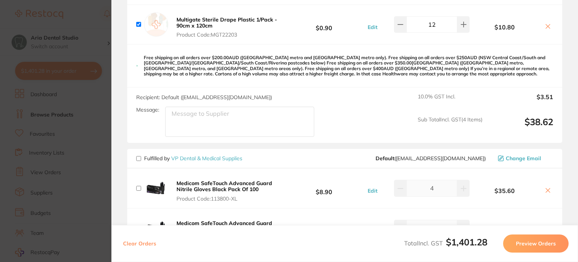
scroll to position [2446, 0]
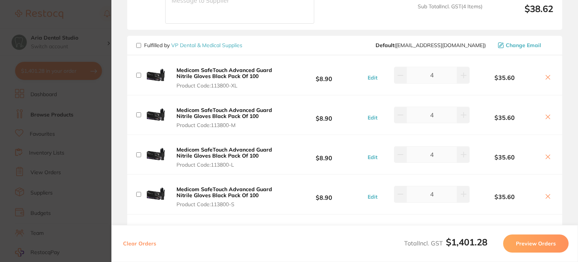
click at [139, 61] on div "Medicom SafeTouch Advanced Guard Nitrile Gloves Black Pack Of 100 Product Code:…" at bounding box center [209, 74] width 146 height 27
click at [139, 73] on input "checkbox" at bounding box center [138, 75] width 5 height 5
checkbox input "true"
click at [139, 112] on input "checkbox" at bounding box center [138, 114] width 5 height 5
checkbox input "true"
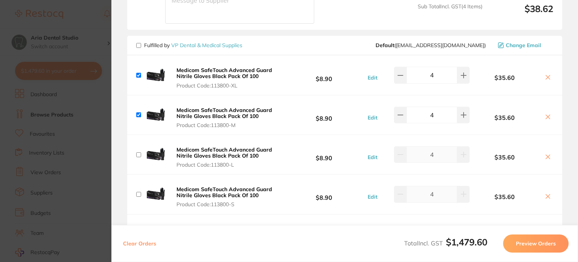
click at [140, 152] on input "checkbox" at bounding box center [138, 154] width 5 height 5
checkbox input "true"
click at [142, 180] on div "Medicom SafeTouch Advanced Guard Nitrile Gloves Black Pack Of 100 Product Code:…" at bounding box center [209, 193] width 146 height 27
click at [139, 192] on input "checkbox" at bounding box center [138, 194] width 5 height 5
checkbox input "true"
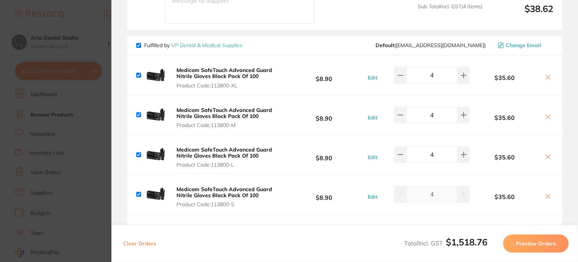
checkbox input "true"
click at [531, 246] on button "Preview Orders" at bounding box center [535, 243] width 65 height 18
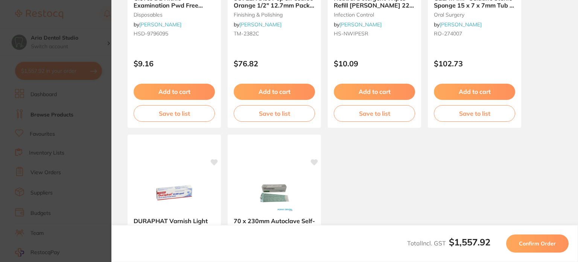
scroll to position [339, 0]
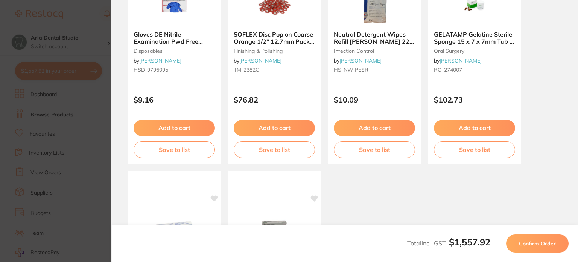
drag, startPoint x: 542, startPoint y: 245, endPoint x: 504, endPoint y: 226, distance: 42.8
click at [542, 245] on span "Confirm Order" at bounding box center [537, 243] width 37 height 7
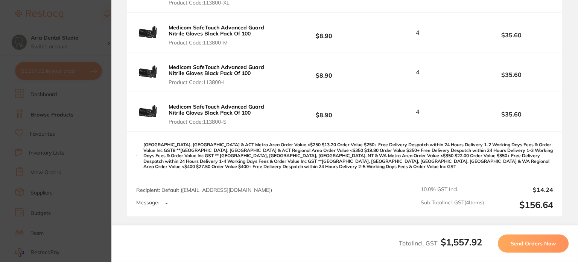
scroll to position [1543, 0]
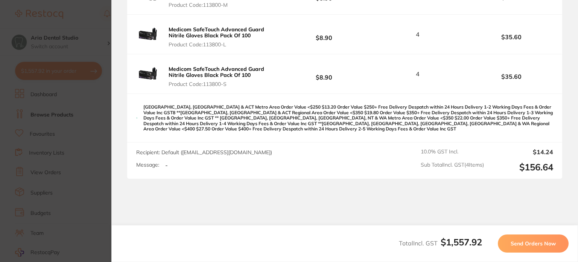
click at [538, 247] on span "Send Orders Now" at bounding box center [533, 243] width 45 height 7
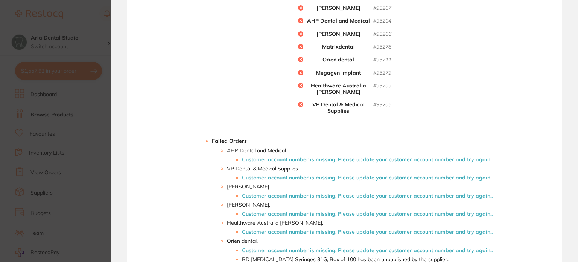
scroll to position [151, 0]
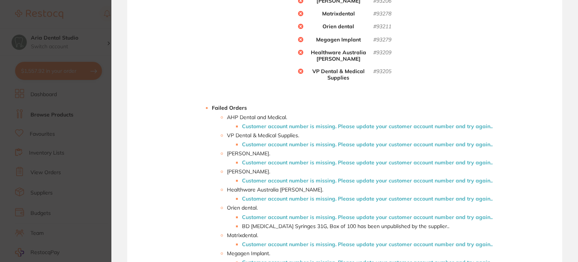
click at [382, 125] on li "Customer account number is missing. Please update your customer account number …" at bounding box center [367, 126] width 251 height 6
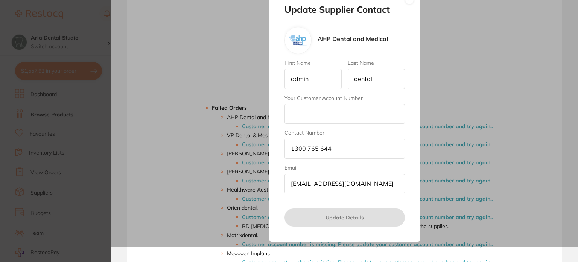
click at [432, 90] on div "Update Supplier Contact AHP Dental and Medical First Name admin Last Name denta…" at bounding box center [344, 116] width 467 height 262
click at [408, 3] on button "button" at bounding box center [409, -1] width 9 height 9
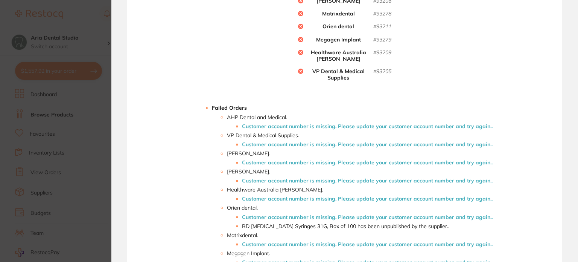
click at [377, 125] on li "Customer account number is missing. Please update your customer account number …" at bounding box center [367, 126] width 251 height 6
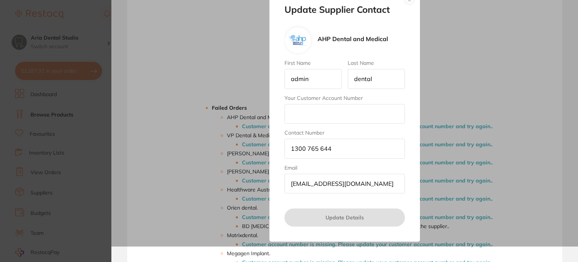
click at [315, 117] on input "Your Customer Account Number" at bounding box center [345, 114] width 120 height 20
click at [408, 4] on button "button" at bounding box center [409, -1] width 9 height 9
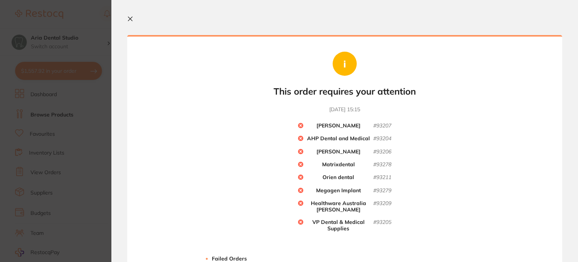
scroll to position [0, 0]
click at [128, 19] on icon at bounding box center [130, 19] width 6 height 6
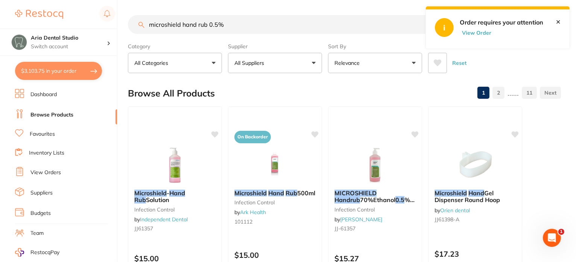
click at [50, 71] on button "$3,103.75 in your order" at bounding box center [58, 71] width 87 height 18
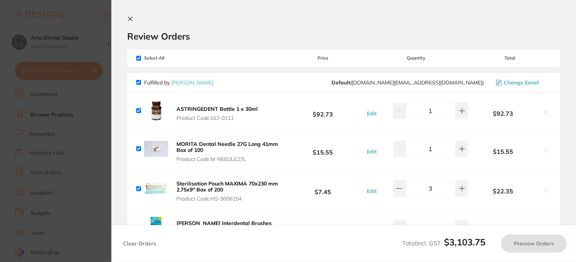
checkbox input "true"
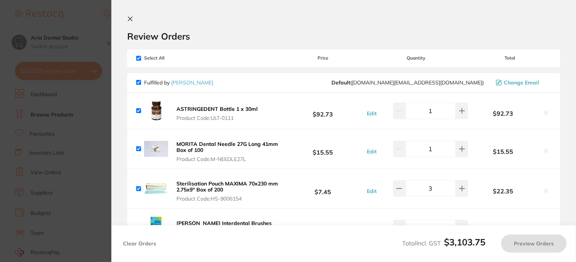
checkbox input "true"
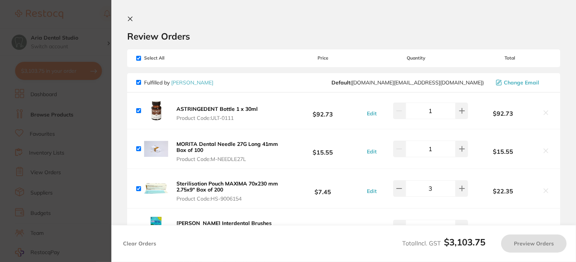
checkbox input "true"
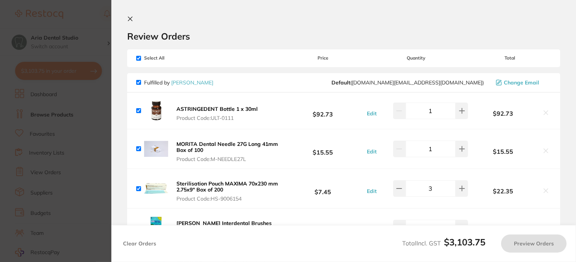
checkbox input "true"
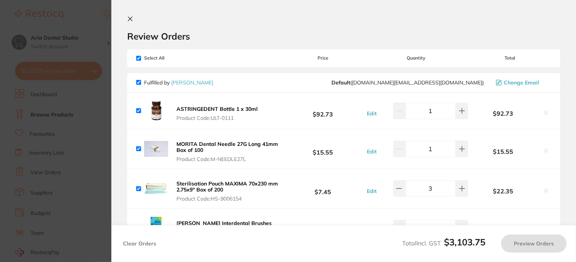
checkbox input "true"
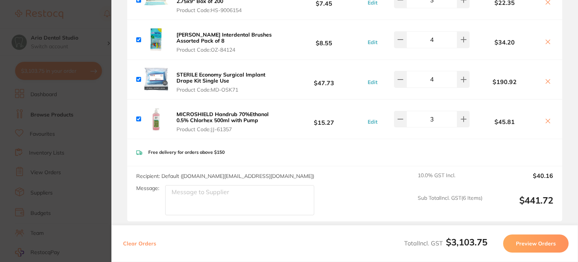
scroll to position [38, 0]
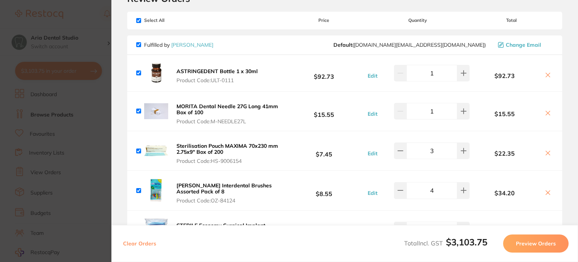
click at [219, 159] on span "Product Code: HS-9006154" at bounding box center [229, 161] width 104 height 6
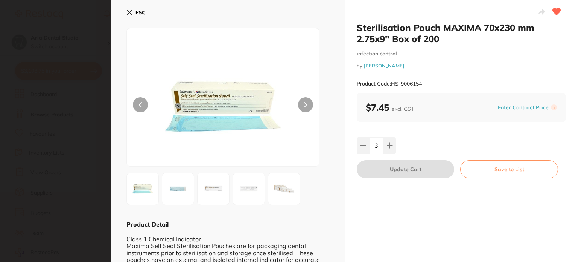
scroll to position [0, 0]
drag, startPoint x: 391, startPoint y: 84, endPoint x: 430, endPoint y: 84, distance: 39.1
click at [430, 84] on div "Product Code: HS-9006154" at bounding box center [461, 84] width 209 height 18
copy small "HS-9006154"
click at [127, 9] on button "ESC" at bounding box center [135, 12] width 19 height 13
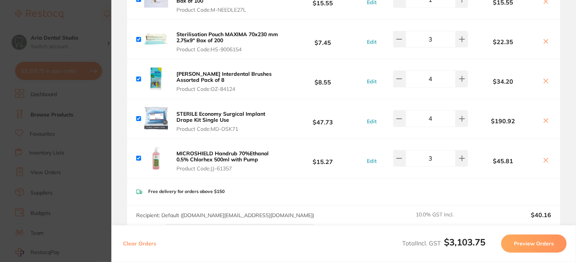
scroll to position [151, 0]
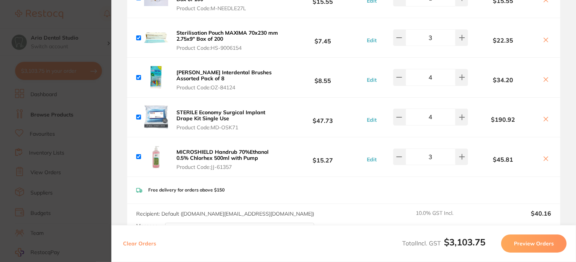
click at [225, 128] on span "Product Code: MD-OSK71" at bounding box center [228, 127] width 103 height 6
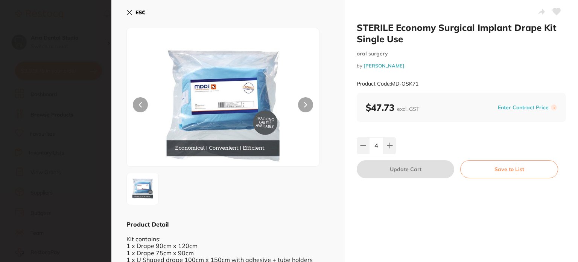
scroll to position [0, 0]
drag, startPoint x: 391, startPoint y: 83, endPoint x: 422, endPoint y: 83, distance: 30.1
click at [422, 83] on div "Product Code: MD-OSK71" at bounding box center [461, 84] width 209 height 18
copy small "MD-OSK71"
click at [128, 13] on icon at bounding box center [129, 12] width 6 height 6
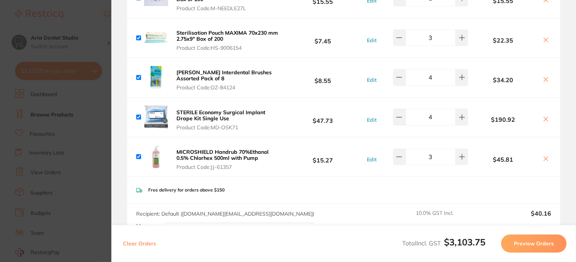
click at [215, 166] on span "Product Code: JJ-61357" at bounding box center [228, 167] width 103 height 6
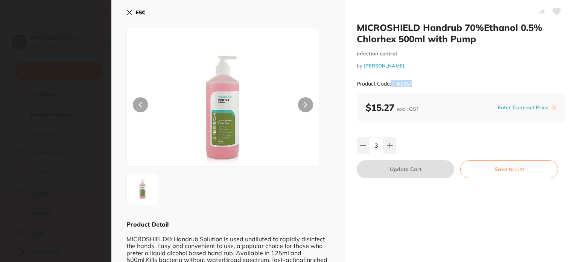
drag, startPoint x: 391, startPoint y: 83, endPoint x: 419, endPoint y: 84, distance: 27.1
click at [419, 84] on div "Product Code: JJ-61357" at bounding box center [461, 84] width 209 height 18
copy small "JJ-61357"
click at [125, 14] on div "ESC Product Detail MICROSHIELD® Handrub Solution is used undiluted to rapidly d…" at bounding box center [227, 138] width 233 height 276
click at [127, 14] on icon at bounding box center [129, 12] width 6 height 6
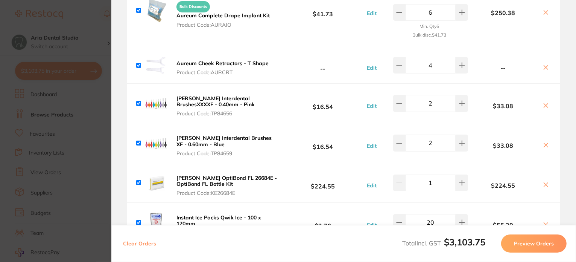
scroll to position [565, 0]
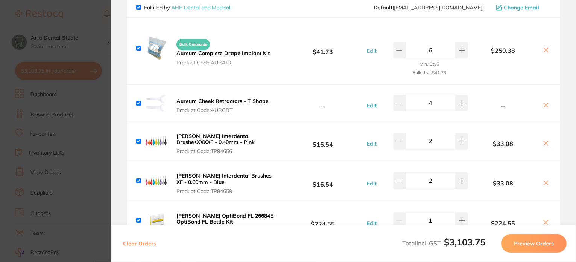
click at [222, 61] on span "Product Code: AURAIO" at bounding box center [223, 62] width 93 height 6
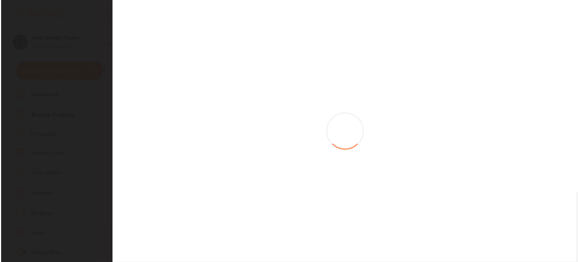
scroll to position [0, 0]
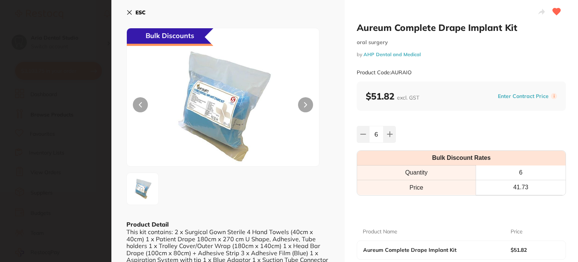
click at [408, 72] on small "Product Code: AURAIO" at bounding box center [384, 72] width 55 height 6
click at [410, 73] on small "Product Code: AURAIO" at bounding box center [384, 72] width 55 height 6
drag, startPoint x: 391, startPoint y: 72, endPoint x: 414, endPoint y: 72, distance: 22.2
click at [414, 72] on div "Product Code: AURAIO" at bounding box center [461, 72] width 209 height 18
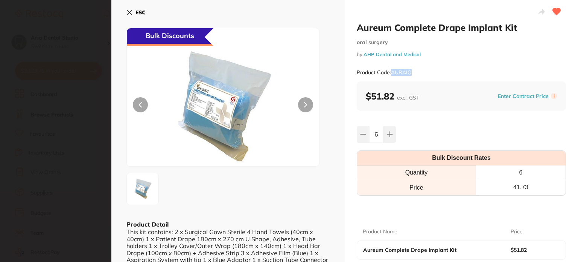
copy small "AURAIO"
click at [125, 13] on div "ESC Bulk Discounts Product Detail This kit contains: 2 x Surgical Gown Sterile …" at bounding box center [227, 157] width 233 height 314
click at [131, 11] on icon at bounding box center [130, 13] width 4 height 4
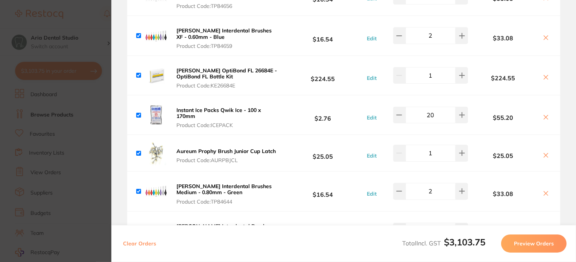
scroll to position [715, 0]
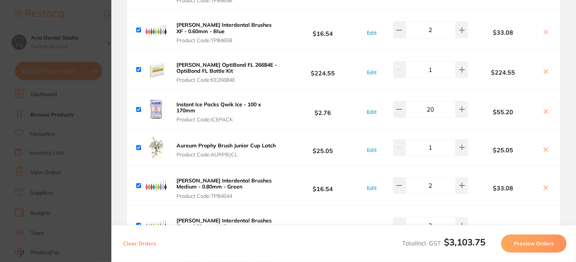
click at [221, 117] on span "Product Code: ICEPACK" at bounding box center [228, 119] width 103 height 6
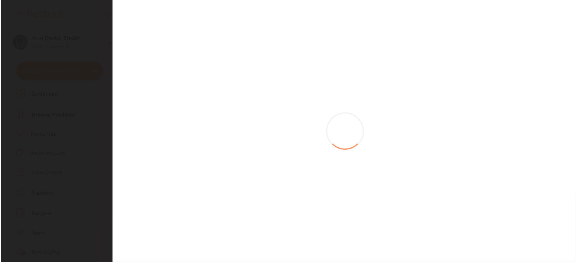
scroll to position [0, 0]
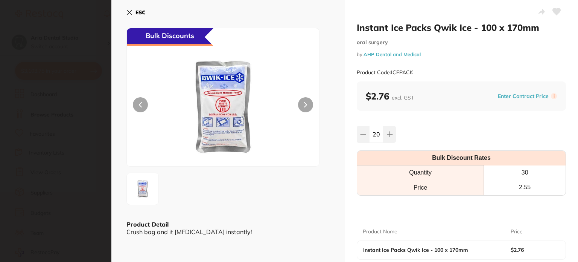
click at [391, 72] on small "Product Code: ICEPACK" at bounding box center [385, 72] width 56 height 6
click at [419, 72] on div "Product Code: ICEPACK" at bounding box center [461, 72] width 209 height 18
copy small "ICEPACK"
click at [131, 10] on icon at bounding box center [129, 12] width 6 height 6
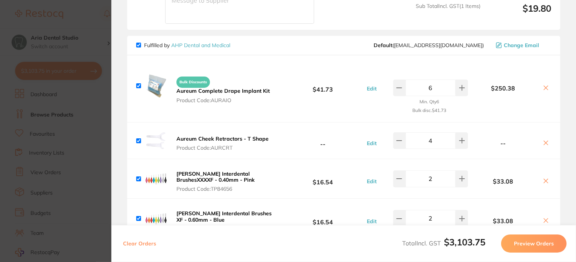
click at [136, 84] on input "checkbox" at bounding box center [138, 85] width 5 height 5
checkbox input "false"
click at [136, 84] on input "checkbox" at bounding box center [138, 85] width 5 height 5
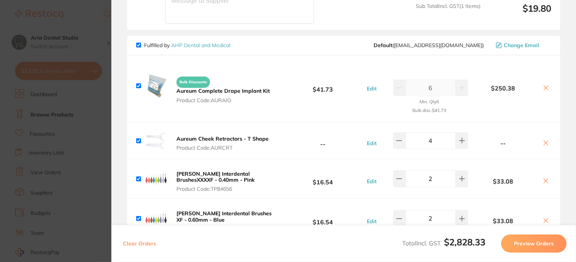
checkbox input "true"
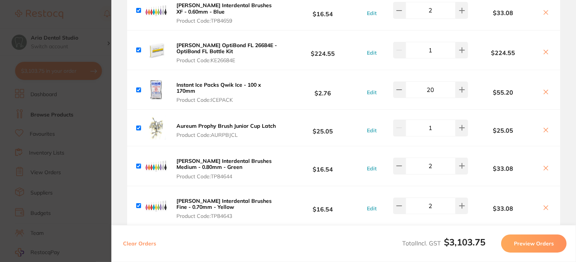
scroll to position [753, 0]
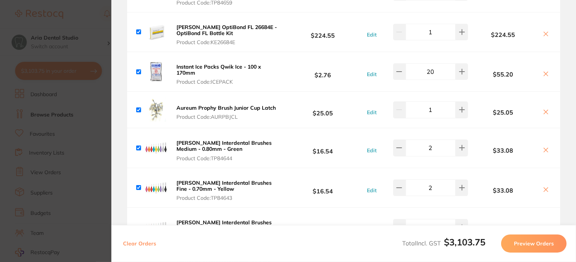
click at [226, 116] on span "Product Code: AURPBJCL" at bounding box center [226, 117] width 99 height 6
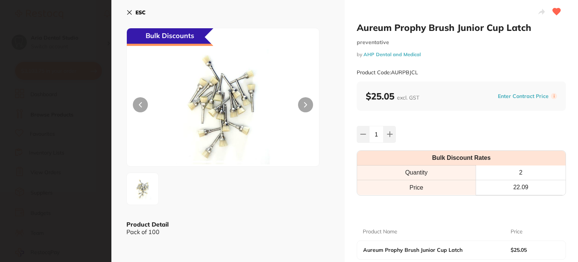
scroll to position [0, 0]
drag, startPoint x: 393, startPoint y: 70, endPoint x: 419, endPoint y: 70, distance: 26.7
click at [419, 70] on div "Product Code: AURPBJCL" at bounding box center [461, 72] width 209 height 18
copy small "AURPBJCL"
click at [126, 12] on icon at bounding box center [129, 12] width 6 height 6
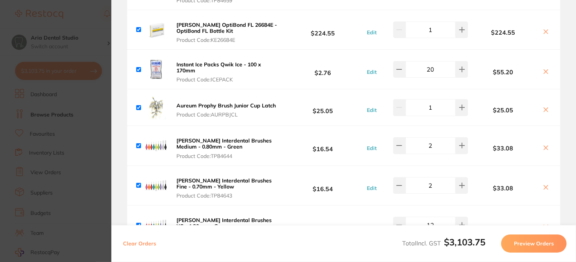
scroll to position [753, 0]
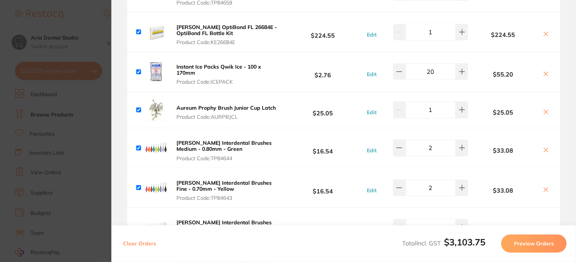
click at [544, 111] on icon at bounding box center [546, 112] width 4 height 4
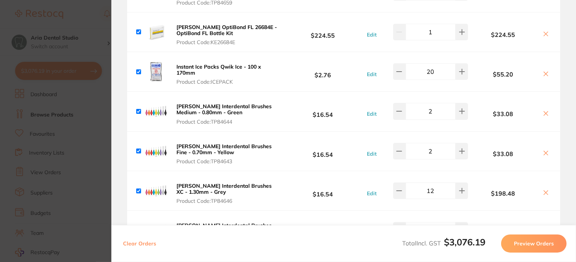
click at [545, 71] on icon at bounding box center [546, 74] width 6 height 6
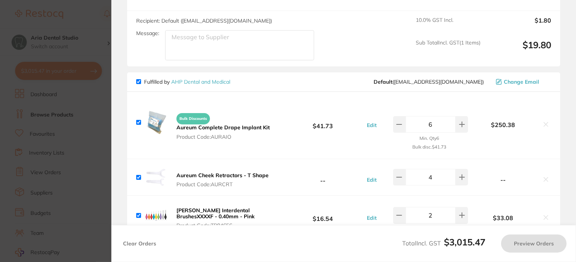
scroll to position [489, 0]
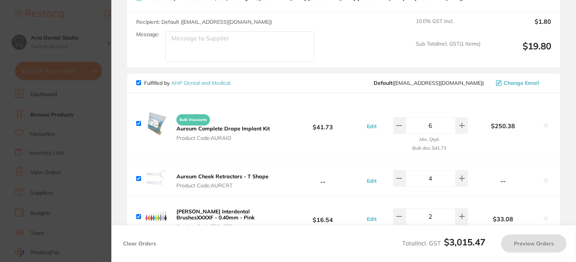
checkbox input "true"
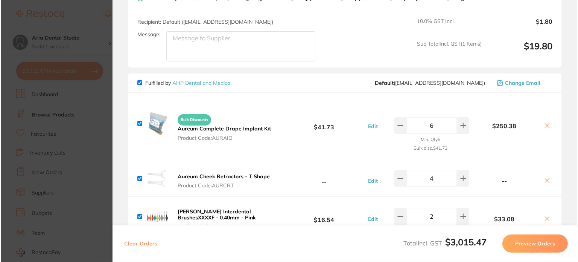
scroll to position [0, 0]
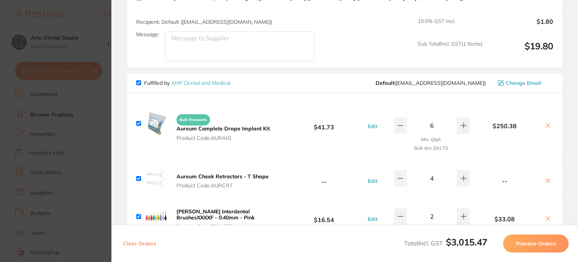
click at [139, 121] on input "checkbox" at bounding box center [138, 123] width 5 height 5
checkbox input "false"
click at [545, 124] on icon at bounding box center [548, 125] width 6 height 6
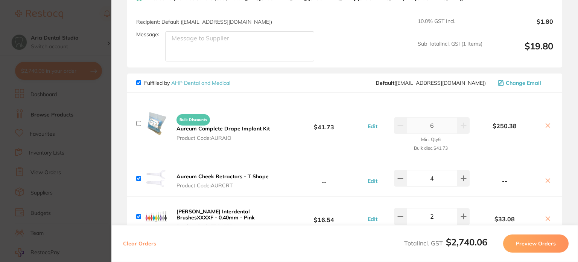
checkbox input "true"
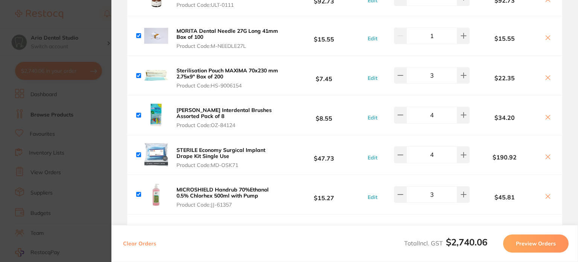
scroll to position [38, 0]
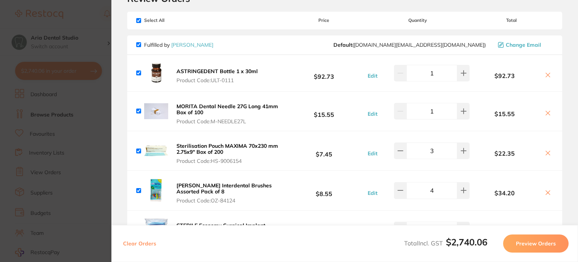
click at [136, 20] on input "checkbox" at bounding box center [138, 20] width 5 height 5
checkbox input "false"
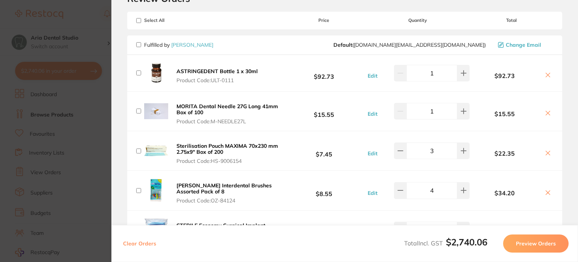
checkbox input "false"
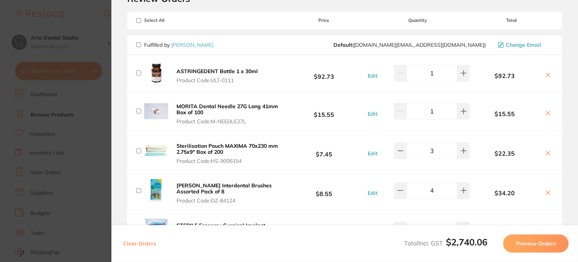
checkbox input "false"
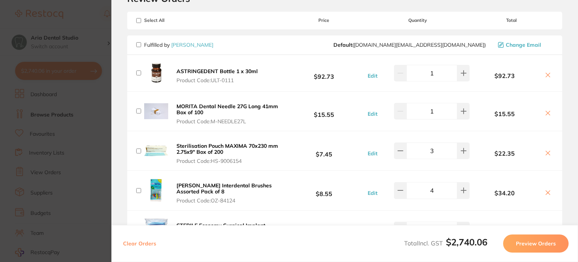
checkbox input "false"
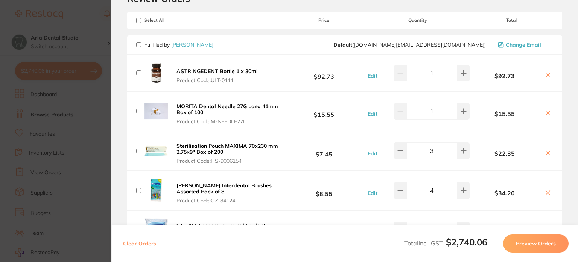
checkbox input "false"
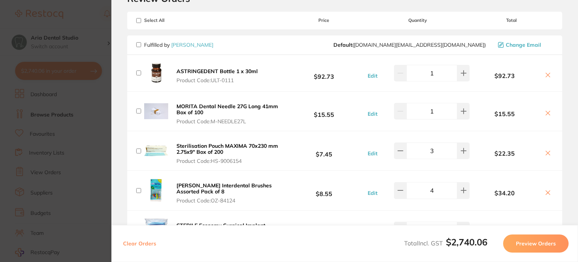
checkbox input "false"
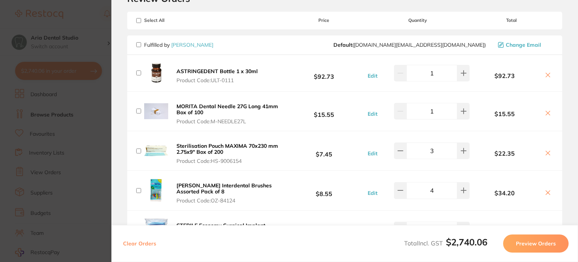
checkbox input "false"
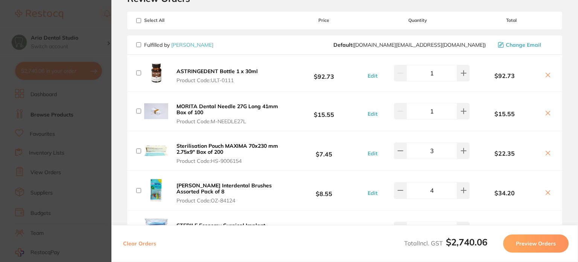
checkbox input "false"
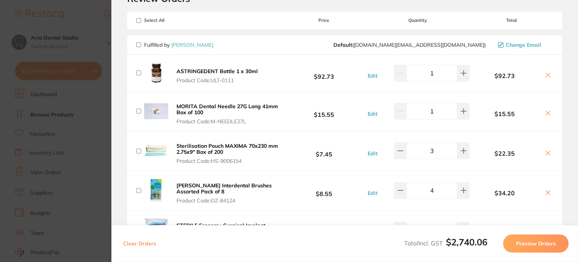
checkbox input "false"
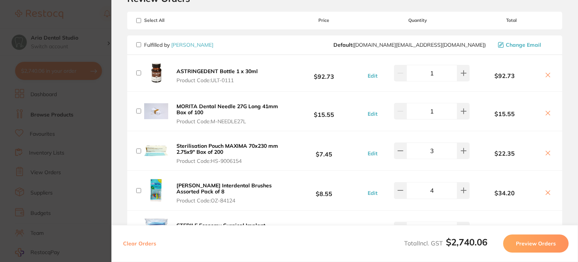
checkbox input "false"
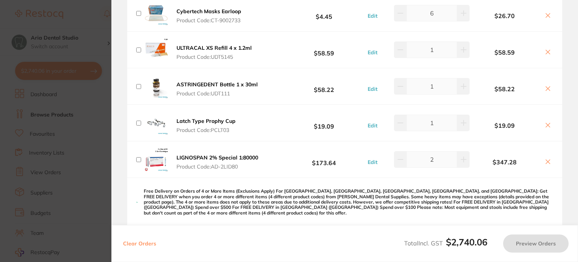
scroll to position [1129, 0]
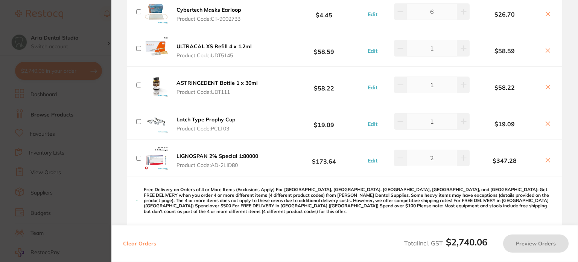
click at [213, 162] on span "Product Code: AD-2LID80" at bounding box center [218, 165] width 82 height 6
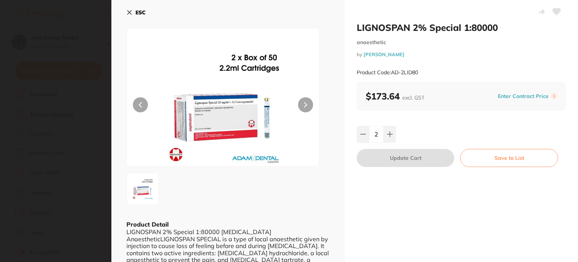
click at [393, 71] on small "Product Code: AD-2LID80" at bounding box center [387, 72] width 61 height 6
drag, startPoint x: 393, startPoint y: 71, endPoint x: 421, endPoint y: 70, distance: 28.2
click at [421, 70] on div "Product Code: AD-2LID80" at bounding box center [461, 72] width 209 height 18
click at [401, 64] on div "Product Code: AD-2LID80" at bounding box center [461, 72] width 209 height 18
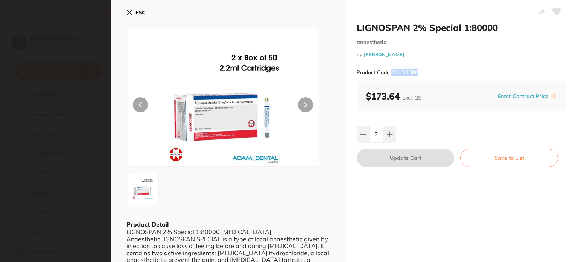
drag, startPoint x: 389, startPoint y: 73, endPoint x: 460, endPoint y: 83, distance: 71.0
click at [460, 83] on div "LIGNOSPAN 2% Special 1:80000 anaesthetic by Adam Dental Product Code: AD-2LID80…" at bounding box center [461, 162] width 233 height 324
copy div "AD-2LID80 $173.64 excl. GST"
click at [128, 14] on icon at bounding box center [129, 12] width 6 height 6
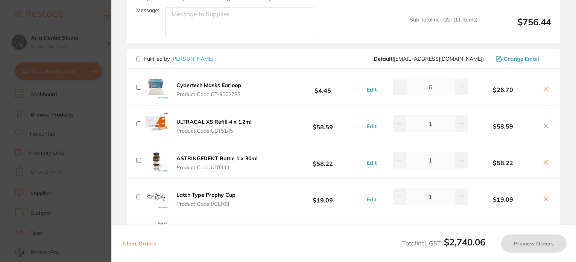
scroll to position [1091, 0]
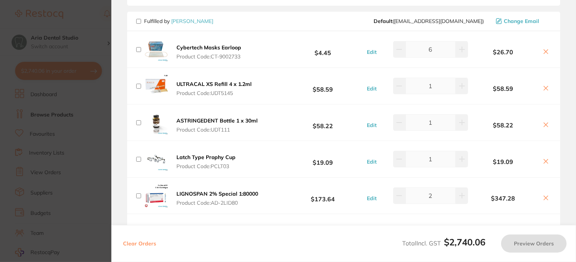
click at [217, 92] on span "Product Code: UDT5145" at bounding box center [214, 93] width 75 height 6
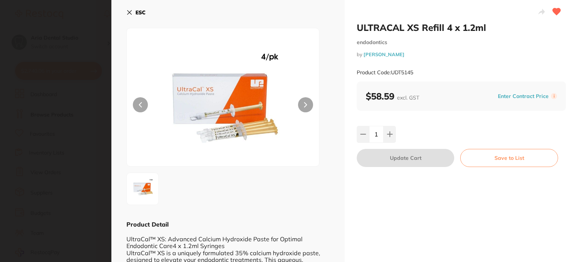
scroll to position [0, 0]
drag, startPoint x: 392, startPoint y: 73, endPoint x: 420, endPoint y: 73, distance: 28.6
click at [420, 73] on div "Product Code: UDT5145" at bounding box center [461, 72] width 209 height 18
copy small "UDT5145"
click at [126, 11] on icon at bounding box center [129, 12] width 6 height 6
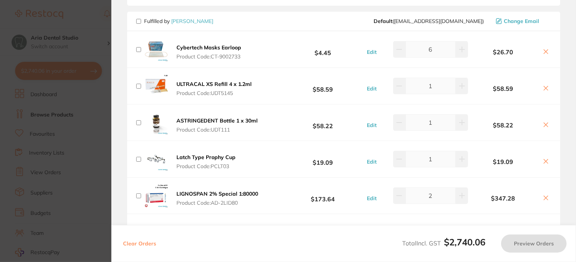
click at [545, 49] on icon at bounding box center [546, 52] width 6 height 6
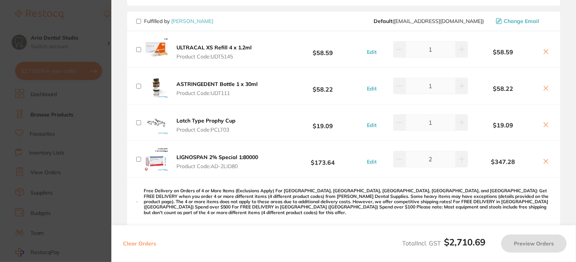
click at [545, 49] on icon at bounding box center [546, 51] width 4 height 4
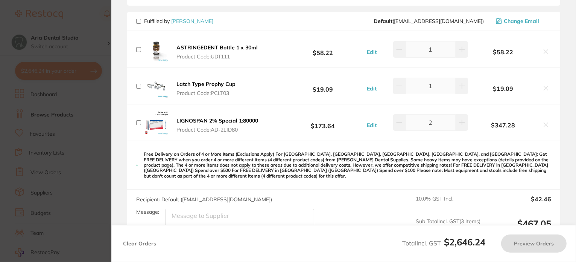
click at [546, 122] on icon at bounding box center [546, 125] width 6 height 6
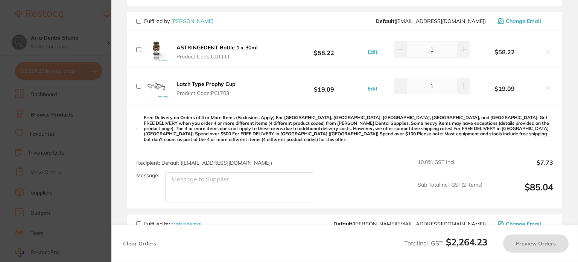
click at [203, 44] on b "ASTRINGEDENT Bottle 1 x 30ml" at bounding box center [217, 47] width 81 height 7
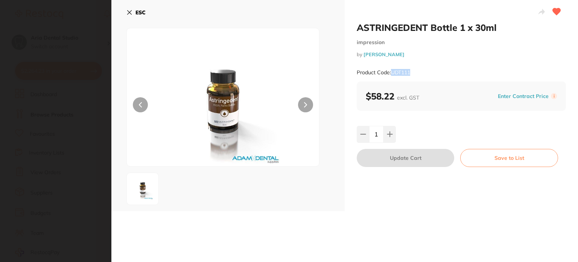
drag, startPoint x: 405, startPoint y: 72, endPoint x: 419, endPoint y: 74, distance: 13.3
click at [419, 74] on div "Product Code: UDT111" at bounding box center [461, 72] width 209 height 18
copy small "UDT111"
click at [131, 13] on icon at bounding box center [129, 12] width 6 height 6
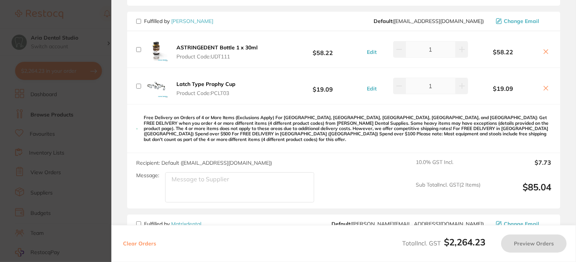
click at [541, 49] on button at bounding box center [546, 52] width 11 height 8
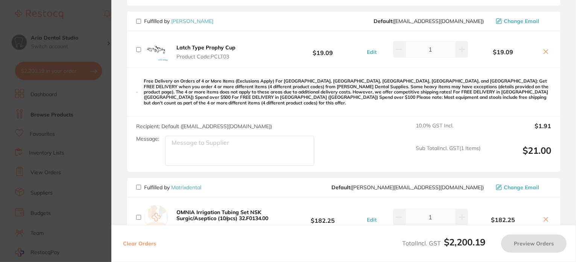
click at [224, 53] on span "Product Code: PCLT03" at bounding box center [206, 56] width 59 height 6
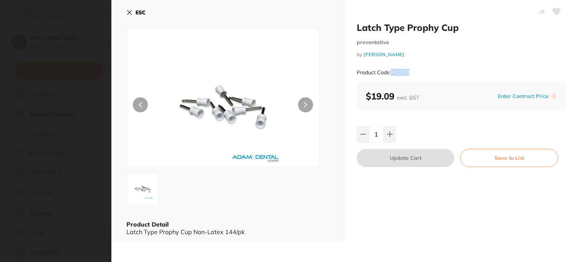
drag, startPoint x: 392, startPoint y: 70, endPoint x: 411, endPoint y: 78, distance: 20.6
click at [411, 78] on div "Product Code: PCLT03" at bounding box center [461, 72] width 209 height 18
copy small "PCLT03"
click at [129, 13] on icon at bounding box center [129, 12] width 6 height 6
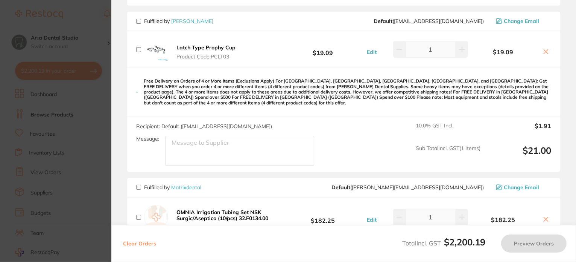
click at [209, 47] on b "Latch Type Prophy Cup" at bounding box center [206, 47] width 59 height 7
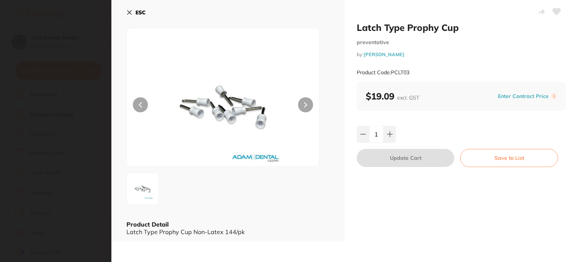
click at [554, 12] on icon at bounding box center [557, 11] width 8 height 7
click at [131, 13] on icon at bounding box center [129, 12] width 6 height 6
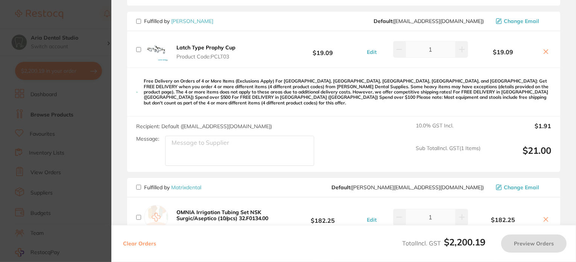
click at [544, 49] on icon at bounding box center [546, 51] width 4 height 4
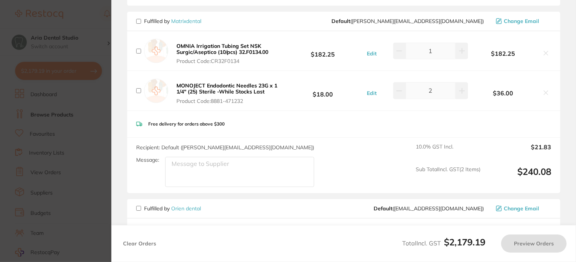
click at [217, 47] on b "OMNIA Irrigation Tubing Set NSK Surgic/Aseptico (10/pcs) 32.F0134.00" at bounding box center [223, 49] width 92 height 13
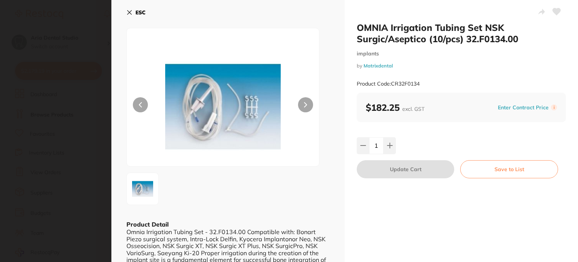
click at [556, 10] on icon at bounding box center [557, 11] width 8 height 7
click at [131, 14] on icon at bounding box center [130, 13] width 4 height 4
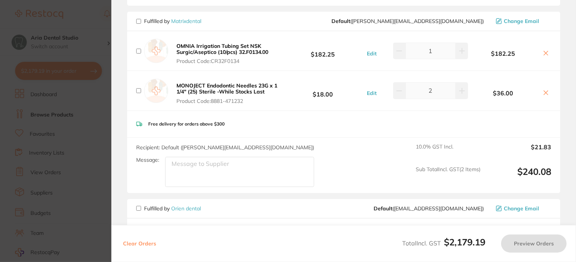
click at [224, 87] on b "MONOJECT Endodontic Needles 23G x 1 1/4" (25) Sterile -While Stocks Last" at bounding box center [227, 88] width 101 height 13
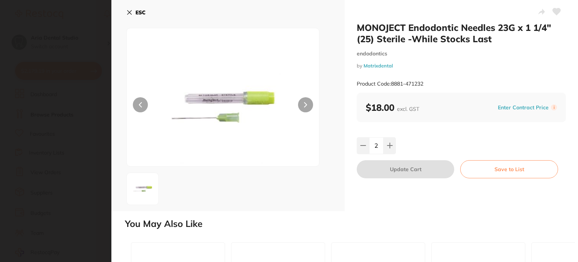
click at [557, 10] on icon at bounding box center [557, 11] width 8 height 7
click at [126, 14] on div "ESC" at bounding box center [227, 105] width 233 height 211
click at [134, 12] on button "ESC" at bounding box center [135, 12] width 19 height 13
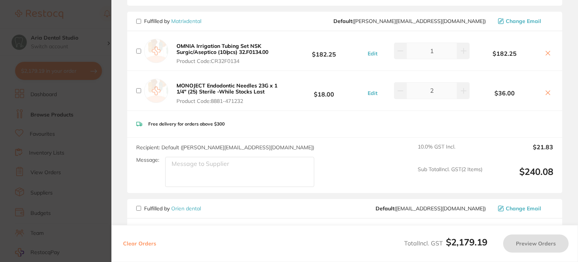
click at [130, 12] on div "Fulfilled by Matrixdental Default ( peter@matrixdental.com.au ) Change Email" at bounding box center [344, 22] width 435 height 20
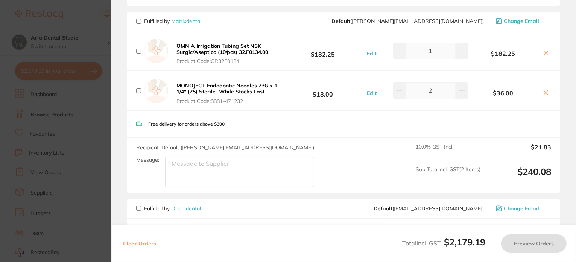
click at [544, 51] on icon at bounding box center [546, 53] width 4 height 4
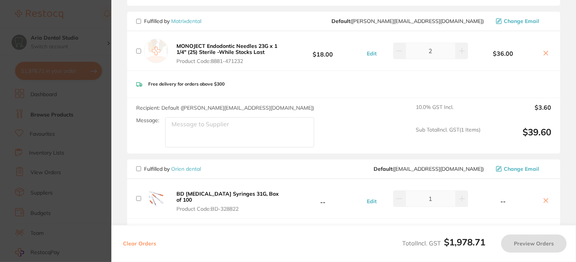
click at [543, 50] on icon at bounding box center [546, 53] width 6 height 6
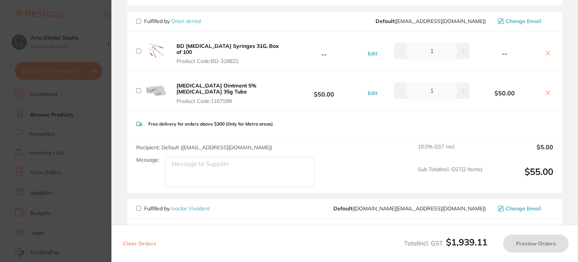
click at [178, 46] on b "BD [MEDICAL_DATA] Syringes 31G, Box of 100" at bounding box center [228, 49] width 102 height 13
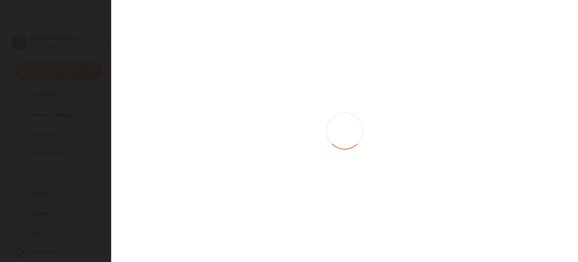
click at [204, 46] on section at bounding box center [289, 131] width 578 height 262
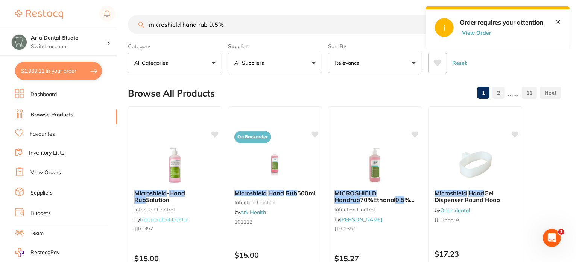
click at [73, 69] on button "$1,939.11 in your order" at bounding box center [58, 71] width 87 height 18
checkbox input "true"
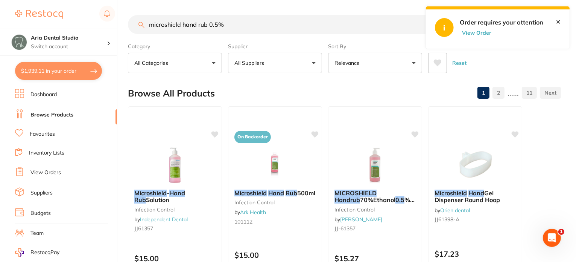
checkbox input "true"
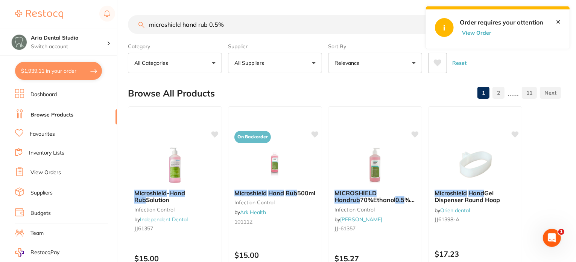
checkbox input "true"
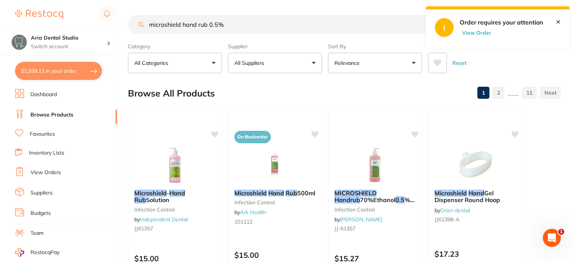
checkbox input "true"
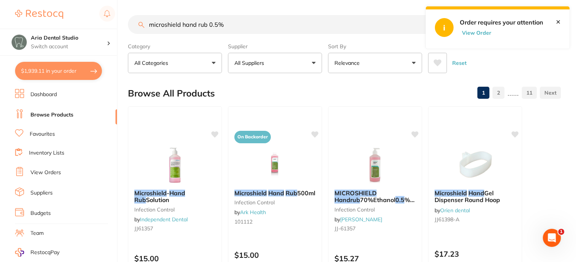
checkbox input "true"
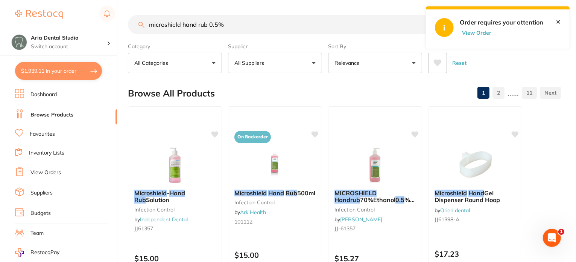
checkbox input "true"
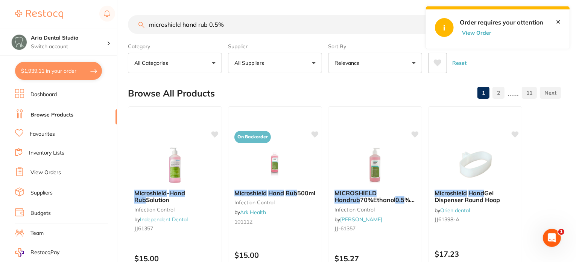
checkbox input "true"
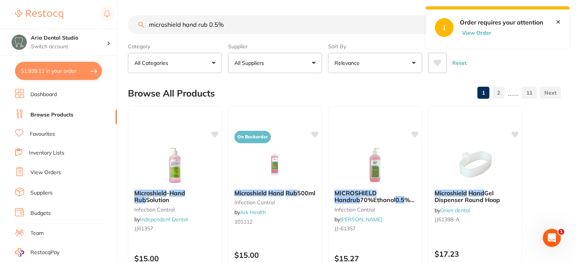
checkbox input "true"
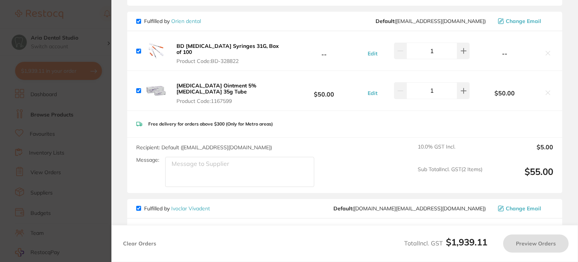
click at [220, 58] on span "Product Code: BD-328822" at bounding box center [229, 61] width 104 height 6
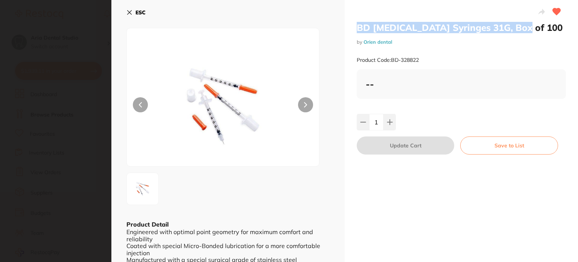
drag, startPoint x: 355, startPoint y: 29, endPoint x: 517, endPoint y: 28, distance: 162.6
click at [517, 28] on div "BD Insulin Syringes 31G, Box of 100 by Orien dental Product Code: BD-328822 -- …" at bounding box center [461, 141] width 233 height 283
copy h2 "BD [MEDICAL_DATA] Syringes 31G, Box of 100"
click at [131, 11] on icon at bounding box center [129, 12] width 6 height 6
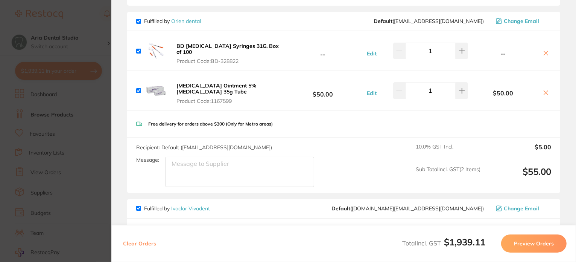
scroll to position [1054, 0]
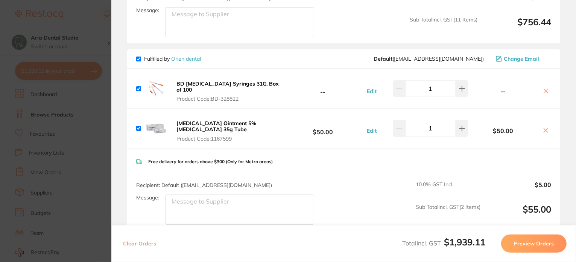
click at [238, 120] on b "[MEDICAL_DATA] Ointment 5% [MEDICAL_DATA] 35g Tube" at bounding box center [217, 126] width 80 height 13
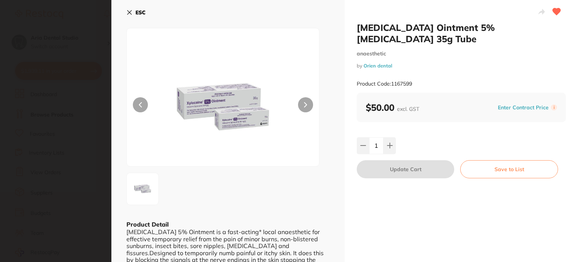
scroll to position [0, 0]
click at [131, 11] on icon at bounding box center [130, 13] width 4 height 4
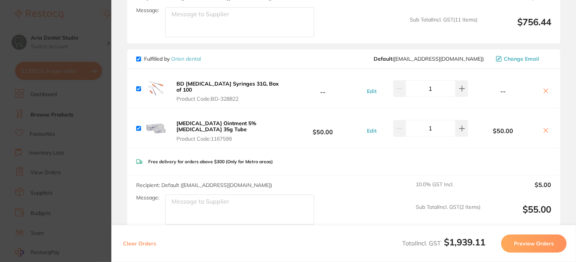
click at [546, 127] on icon at bounding box center [546, 130] width 6 height 6
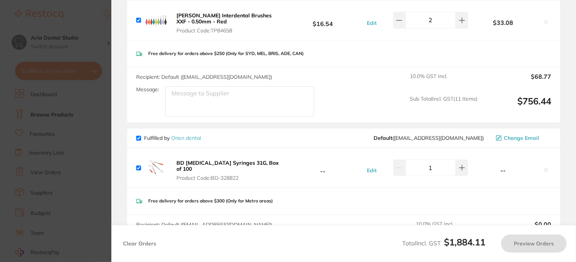
scroll to position [866, 0]
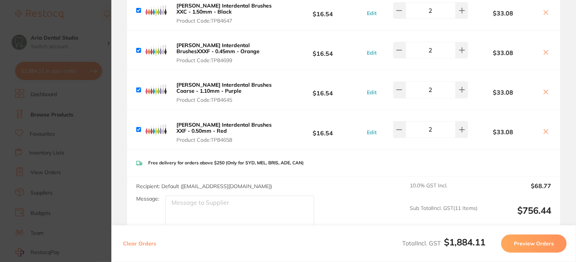
checkbox input "true"
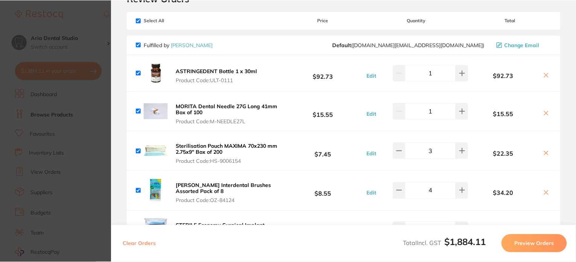
scroll to position [0, 0]
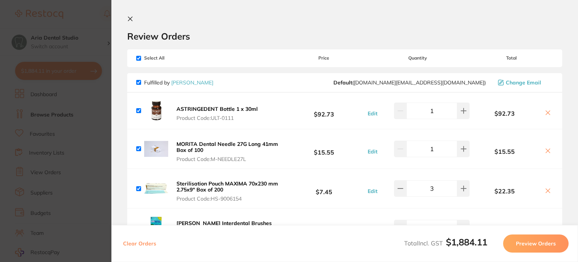
click at [131, 18] on icon at bounding box center [130, 19] width 4 height 4
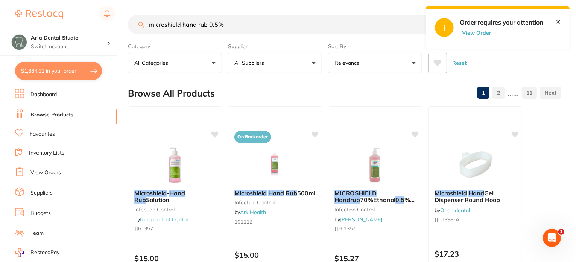
click at [64, 112] on link "Browse Products" at bounding box center [51, 115] width 43 height 8
drag, startPoint x: 244, startPoint y: 24, endPoint x: 102, endPoint y: 23, distance: 141.9
click at [102, 23] on div "$1,884.11 Aria Dental Studio Switch account Aria Dental Studio $1,884.11 in you…" at bounding box center [288, 131] width 576 height 262
type input "plastic drape"
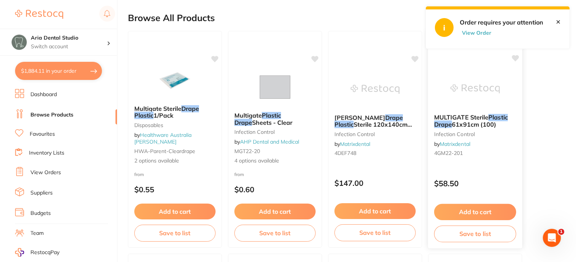
click at [479, 88] on img at bounding box center [475, 89] width 49 height 38
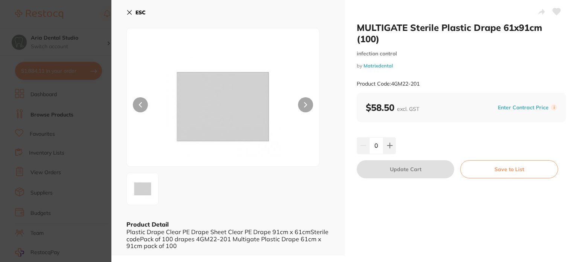
click at [128, 9] on button "ESC" at bounding box center [135, 12] width 19 height 13
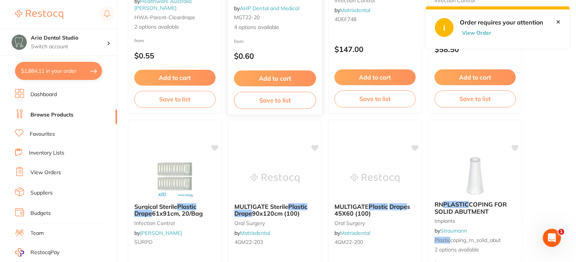
scroll to position [226, 0]
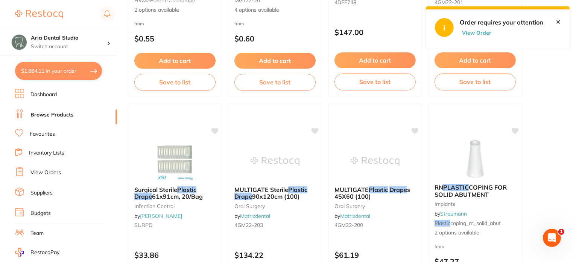
drag, startPoint x: 167, startPoint y: 157, endPoint x: 276, endPoint y: 131, distance: 111.9
click at [167, 156] on img at bounding box center [175, 161] width 49 height 38
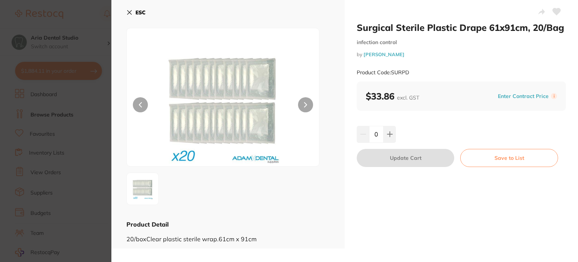
click at [407, 73] on small "Product Code: SURPD" at bounding box center [383, 72] width 52 height 6
click at [420, 71] on div "Product Code: SURPD" at bounding box center [461, 72] width 209 height 18
click at [419, 71] on div "Product Code: SURPD" at bounding box center [461, 72] width 209 height 18
click at [129, 10] on icon at bounding box center [129, 12] width 6 height 6
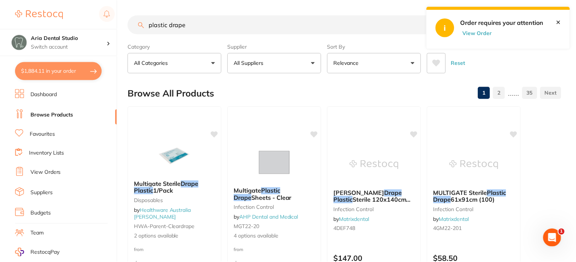
scroll to position [226, 0]
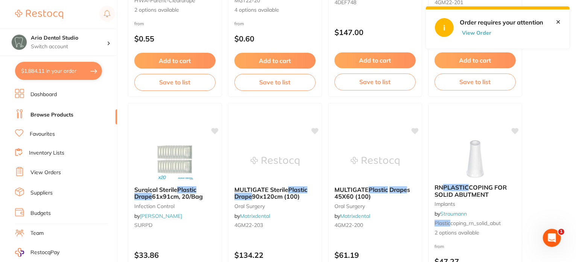
click at [44, 66] on button "$1,884.11 in your order" at bounding box center [58, 71] width 87 height 18
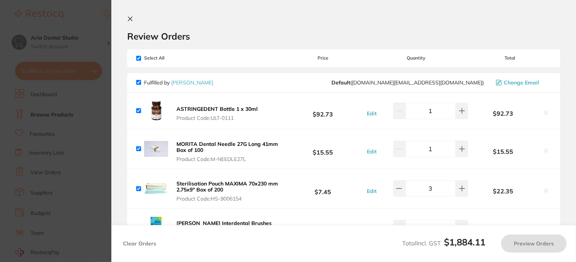
scroll to position [0, 0]
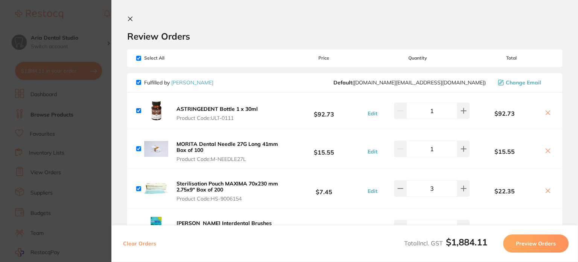
click at [139, 56] on input "checkbox" at bounding box center [138, 58] width 5 height 5
checkbox input "false"
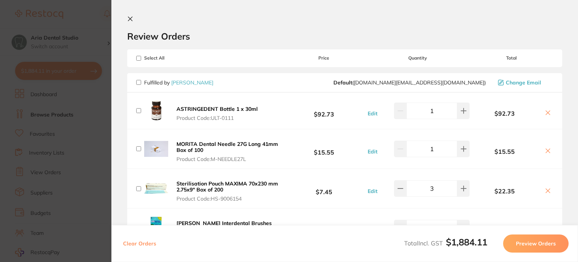
checkbox input "false"
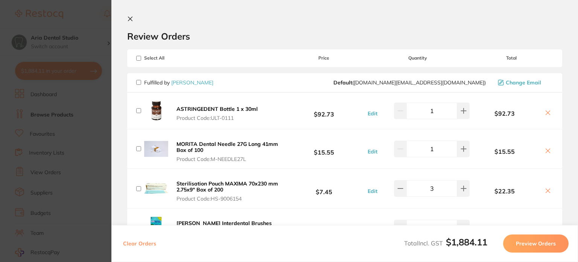
checkbox input "false"
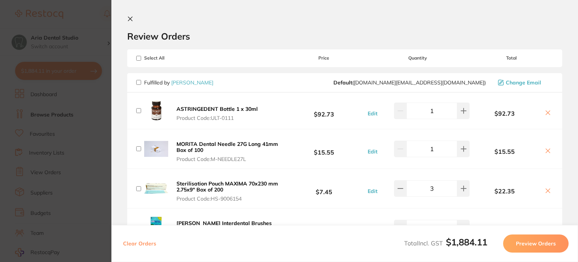
checkbox input "false"
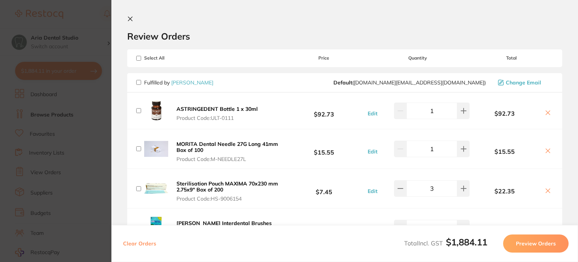
checkbox input "false"
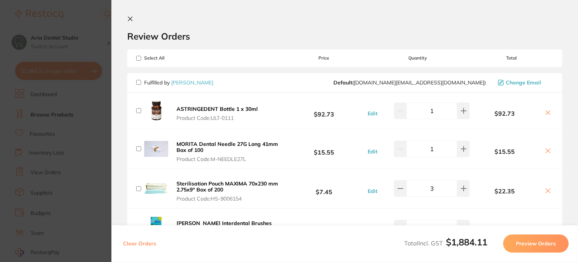
checkbox input "false"
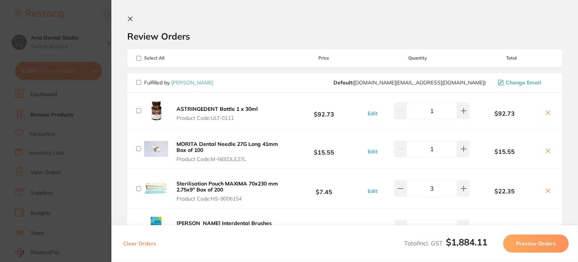
checkbox input "false"
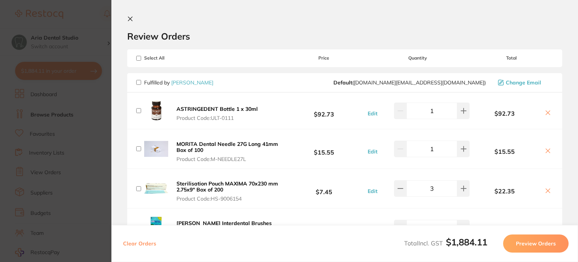
checkbox input "false"
click at [545, 113] on icon at bounding box center [548, 113] width 6 height 6
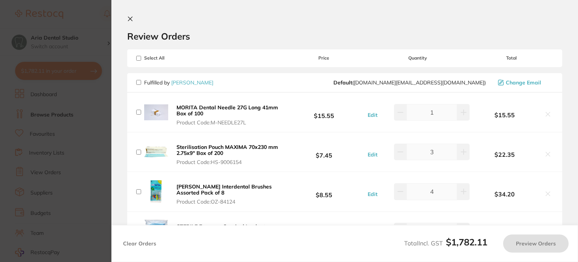
click at [232, 107] on b "MORITA Dental Needle 27G Long 41mm Box of 100" at bounding box center [228, 110] width 102 height 13
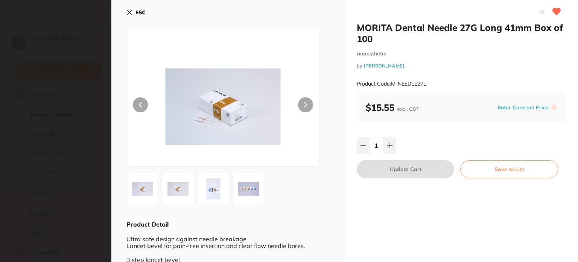
click at [125, 12] on div "ESC Product Detail Ultra safe design against needle breakage Lancet bevel for p…" at bounding box center [227, 158] width 233 height 317
click at [131, 12] on icon at bounding box center [129, 12] width 6 height 6
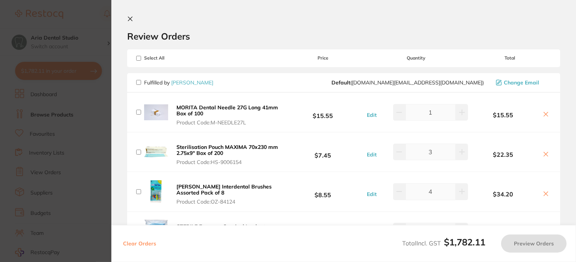
click at [543, 114] on icon at bounding box center [546, 114] width 6 height 6
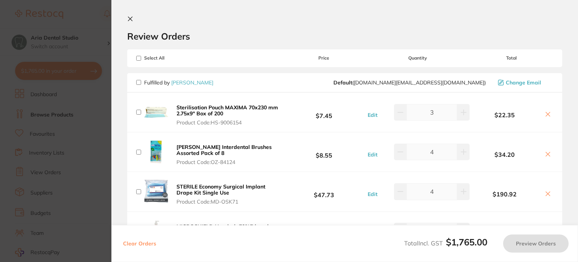
click at [233, 104] on b "Sterilisation Pouch MAXIMA 70x230 mm 2.75x9" Box of 200" at bounding box center [228, 110] width 102 height 13
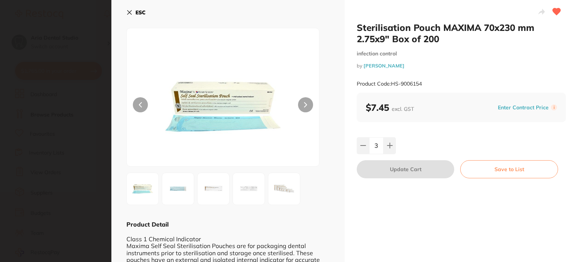
click at [129, 9] on icon at bounding box center [129, 12] width 6 height 6
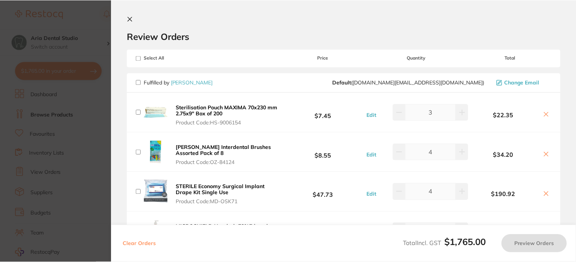
scroll to position [226, 0]
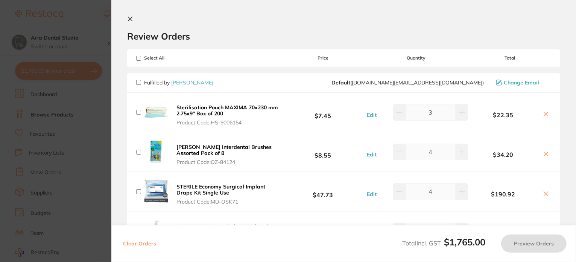
click at [208, 188] on b "STERILE Economy Surgical Implant Drape Kit Single Use" at bounding box center [221, 189] width 89 height 13
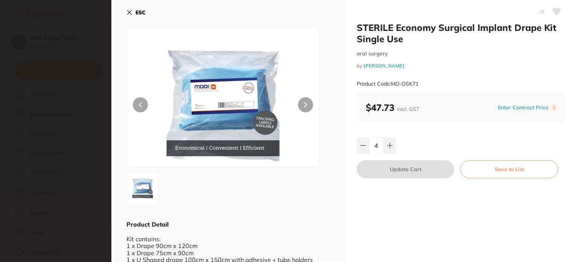
scroll to position [0, 0]
click at [554, 11] on icon at bounding box center [557, 11] width 8 height 7
click at [128, 11] on icon at bounding box center [130, 13] width 4 height 4
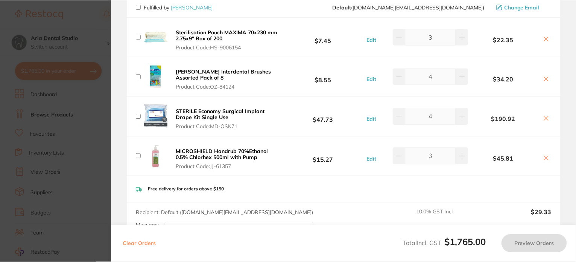
scroll to position [226, 0]
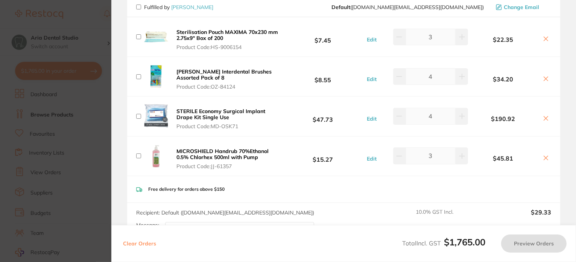
click at [217, 156] on b "MICROSHIELD Handrub 70%Ethanol 0.5% Chlorhex 500ml with Pump" at bounding box center [223, 154] width 92 height 13
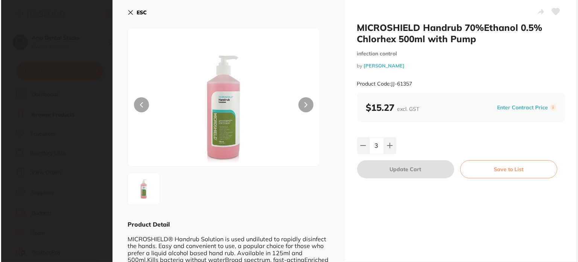
scroll to position [0, 0]
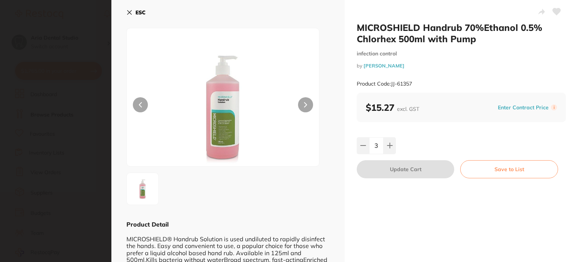
click at [556, 12] on icon at bounding box center [557, 11] width 8 height 7
click at [126, 14] on div "ESC Product Detail MICROSHIELD® Handrub Solution is used undiluted to rapidly d…" at bounding box center [227, 138] width 233 height 276
click at [135, 10] on button "ESC" at bounding box center [135, 12] width 19 height 13
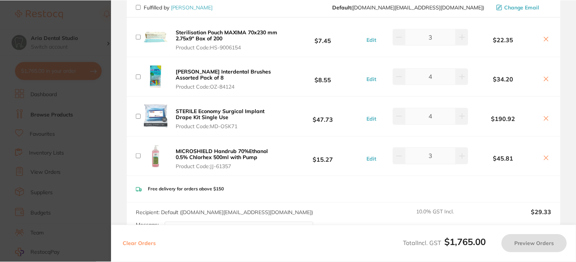
scroll to position [226, 0]
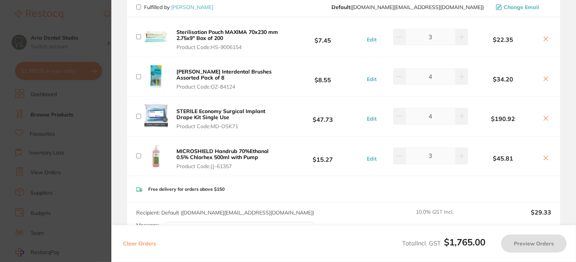
click at [201, 73] on b "[PERSON_NAME] Interdental Brushes Assorted Pack of 8" at bounding box center [224, 74] width 95 height 13
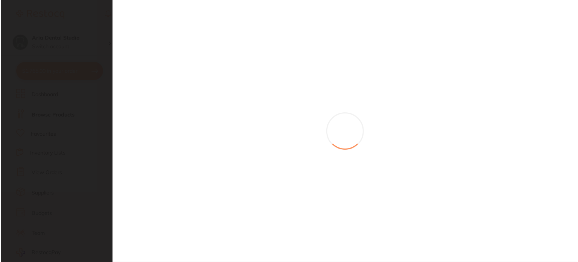
scroll to position [0, 0]
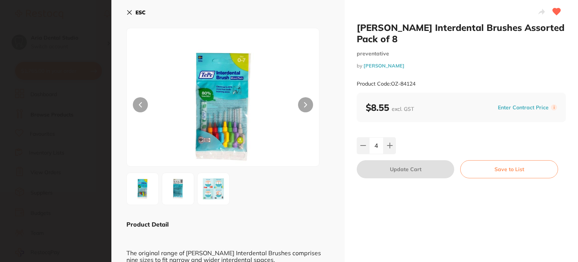
click at [127, 12] on icon at bounding box center [129, 12] width 6 height 6
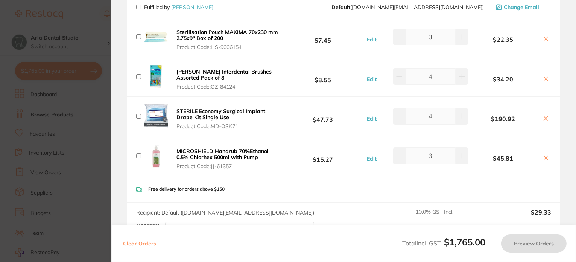
click at [544, 37] on icon at bounding box center [546, 39] width 6 height 6
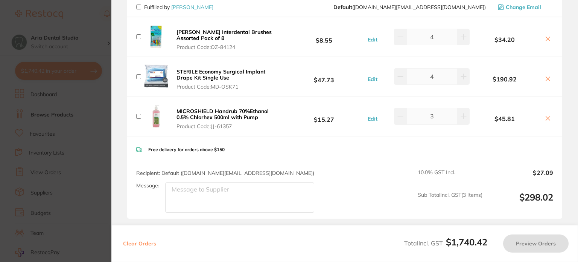
click at [545, 40] on icon at bounding box center [548, 39] width 6 height 6
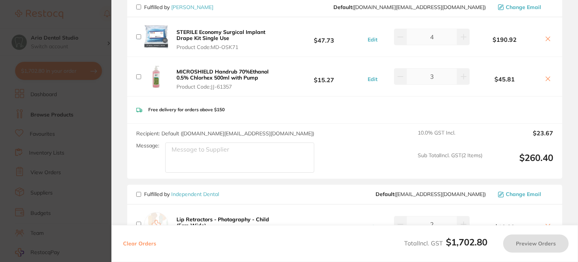
click at [545, 40] on icon at bounding box center [548, 39] width 6 height 6
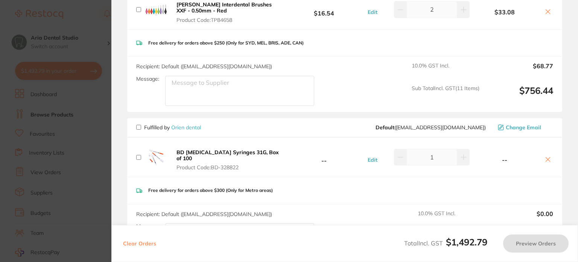
scroll to position [866, 0]
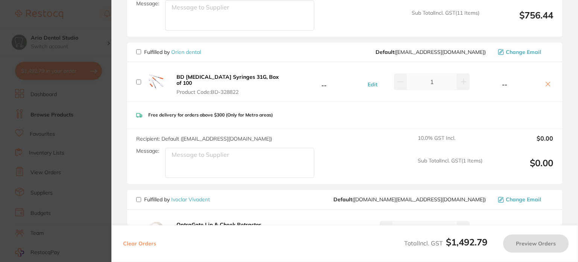
click at [220, 77] on b "BD [MEDICAL_DATA] Syringes 31G, Box of 100" at bounding box center [228, 79] width 102 height 13
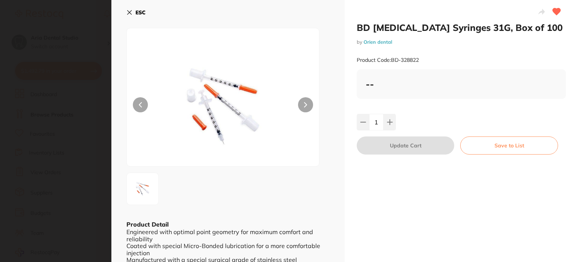
click at [129, 13] on icon at bounding box center [129, 12] width 6 height 6
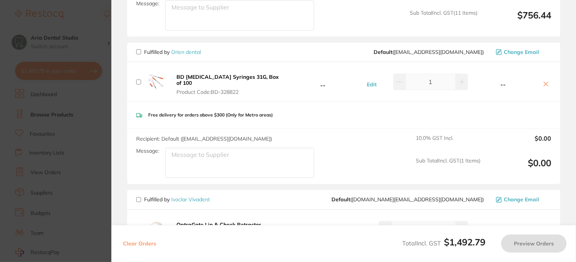
scroll to position [0, 0]
click at [545, 81] on button at bounding box center [546, 85] width 11 height 8
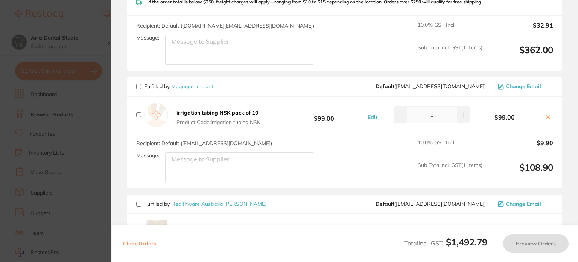
scroll to position [1016, 0]
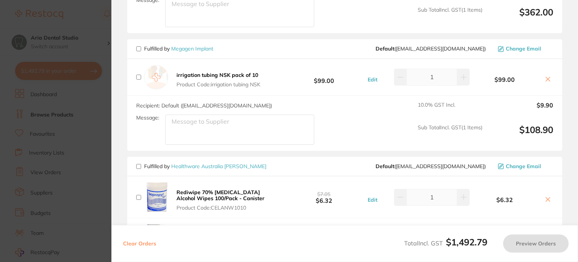
click at [205, 73] on b "irrigation tubing NSK pack of 10" at bounding box center [218, 75] width 82 height 7
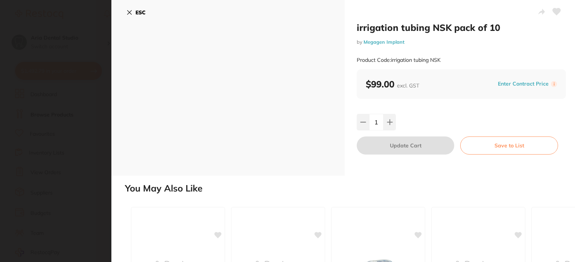
click at [553, 14] on icon at bounding box center [557, 12] width 8 height 8
click at [126, 10] on icon at bounding box center [129, 12] width 6 height 6
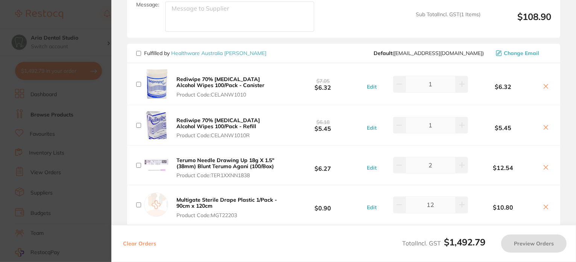
scroll to position [1204, 0]
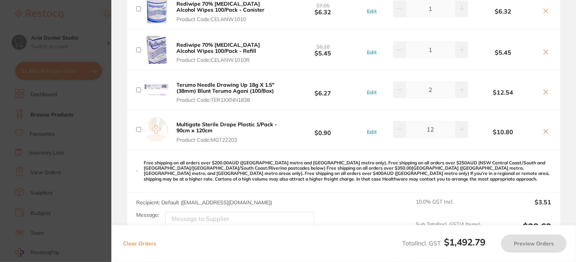
click at [543, 128] on icon at bounding box center [546, 131] width 6 height 6
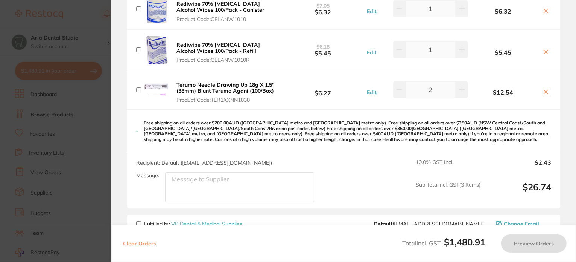
click at [208, 84] on b "Terumo Needle Drawing Up 18g X 1.5″ (38mm) Blunt Terumo Agani (100/Box)" at bounding box center [226, 87] width 98 height 13
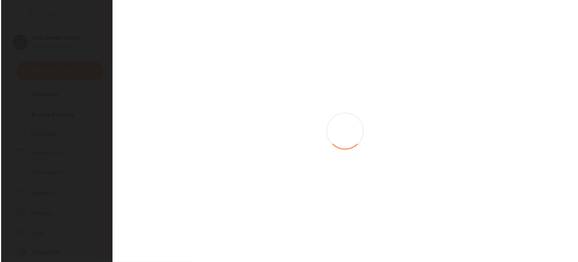
scroll to position [0, 0]
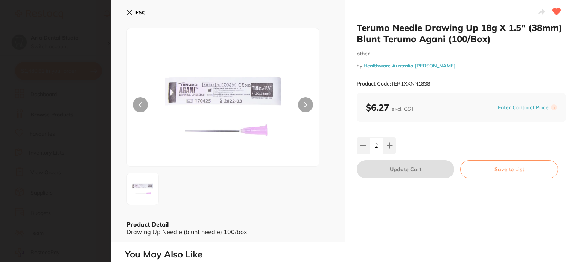
click at [508, 30] on h2 "Terumo Needle Drawing Up 18g X 1.5″ (38mm) Blunt Terumo Agani (100/Box)" at bounding box center [461, 33] width 209 height 23
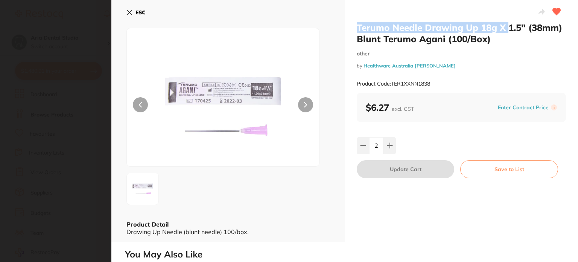
click at [492, 41] on h2 "Terumo Needle Drawing Up 18g X 1.5″ (38mm) Blunt Terumo Agani (100/Box)" at bounding box center [461, 33] width 209 height 23
click at [493, 38] on h2 "Terumo Needle Drawing Up 18g X 1.5″ (38mm) Blunt Terumo Agani (100/Box)" at bounding box center [461, 33] width 209 height 23
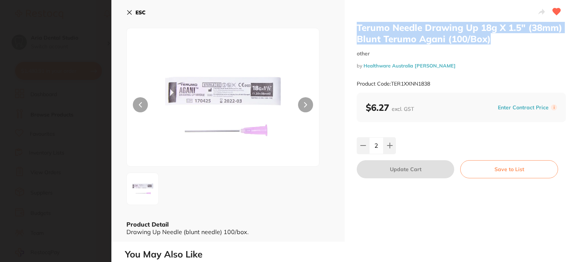
drag, startPoint x: 357, startPoint y: 27, endPoint x: 527, endPoint y: 40, distance: 170.6
click at [527, 40] on h2 "Terumo Needle Drawing Up 18g X 1.5″ (38mm) Blunt Terumo Agani (100/Box)" at bounding box center [461, 33] width 209 height 23
copy h2 "Terumo Needle Drawing Up 18g X 1.5″ (38mm) Blunt Terumo Agani (100/Box)"
